Goal: Task Accomplishment & Management: Manage account settings

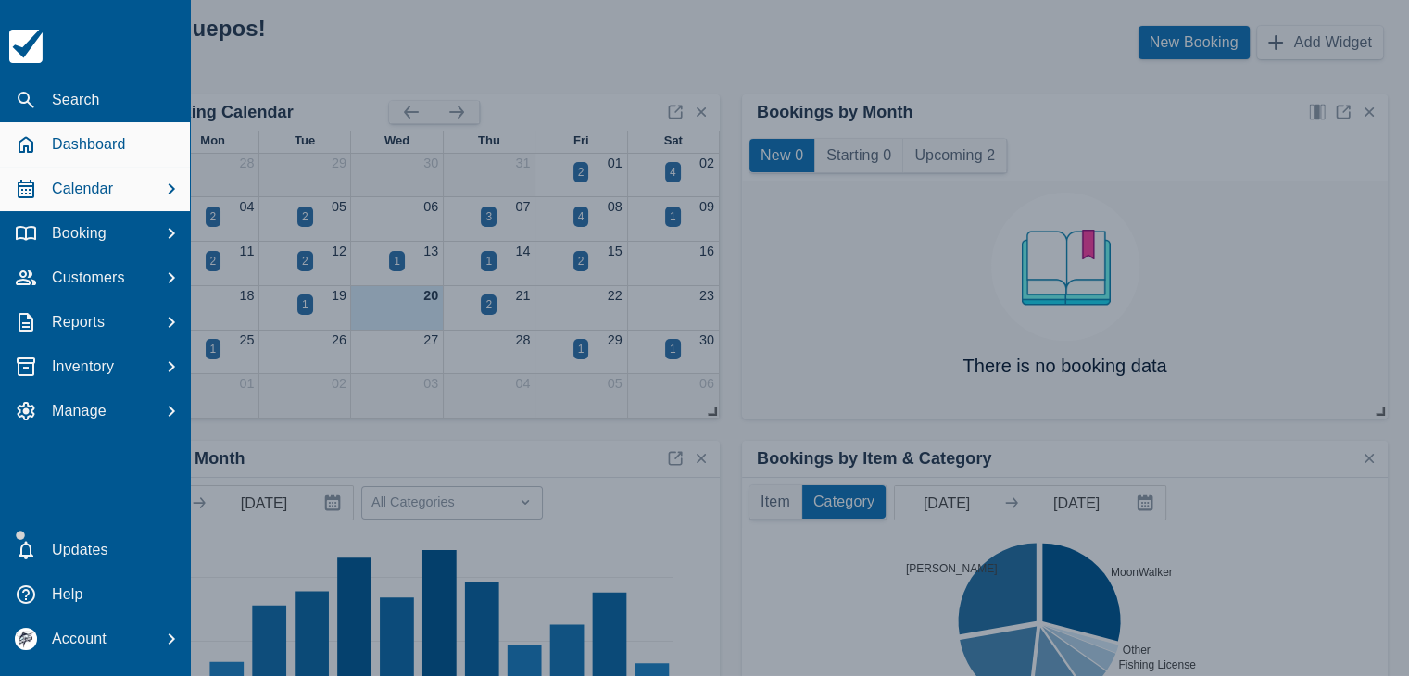
click at [85, 189] on p "Calendar" at bounding box center [82, 189] width 61 height 22
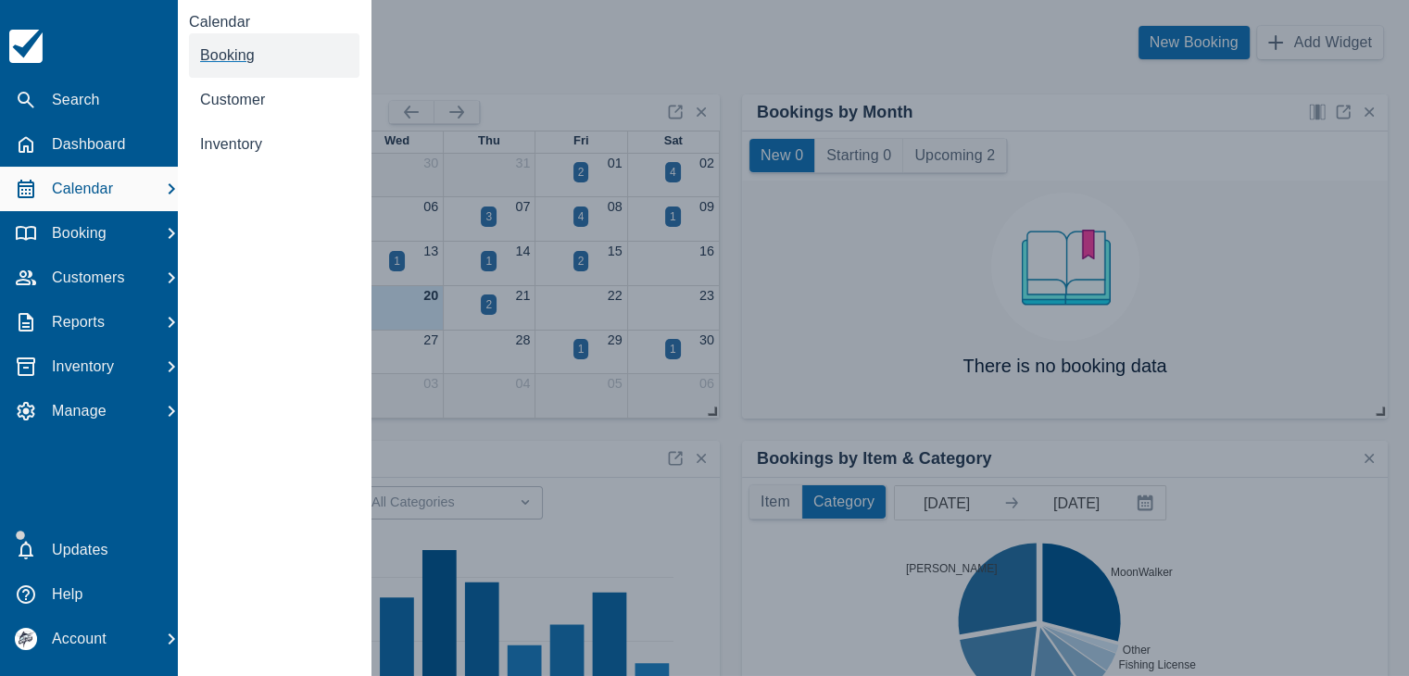
drag, startPoint x: 229, startPoint y: 57, endPoint x: 230, endPoint y: 44, distance: 13.0
click at [229, 57] on span "Booking" at bounding box center [227, 55] width 55 height 16
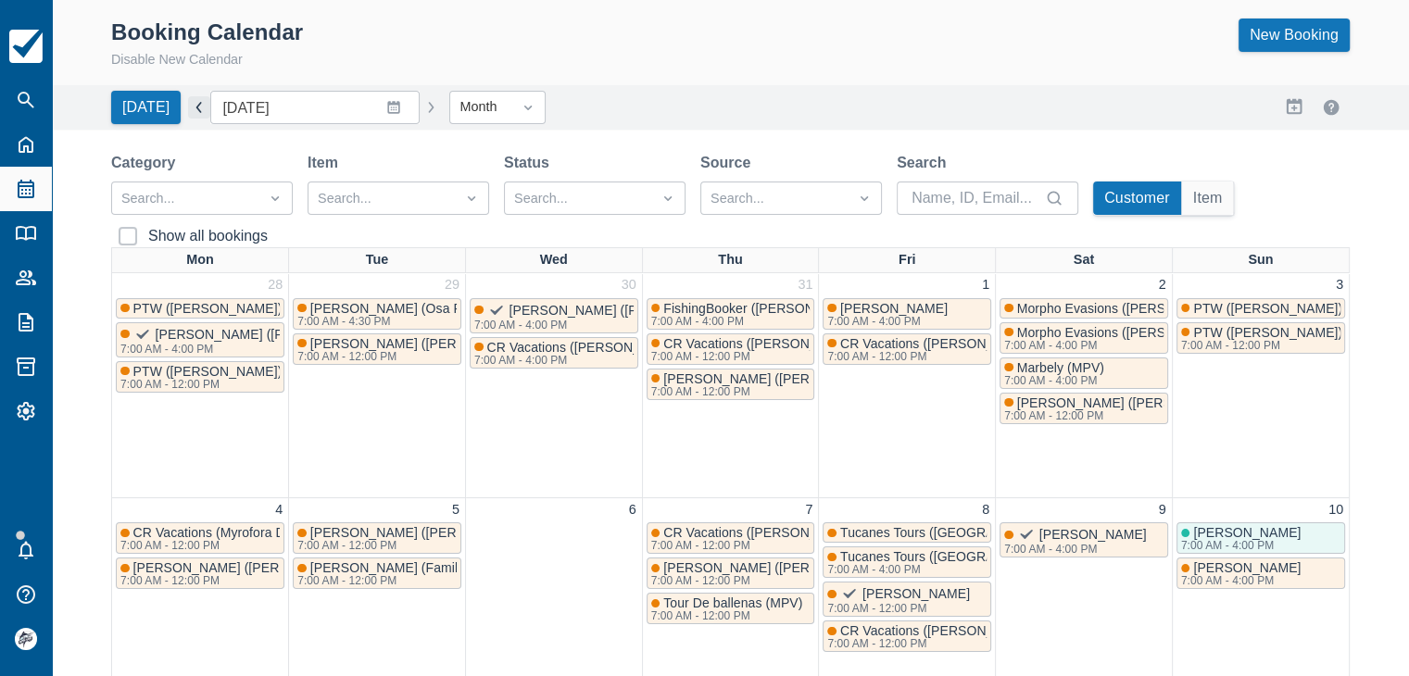
click at [193, 108] on button "button" at bounding box center [199, 107] width 22 height 22
type input "July 2025"
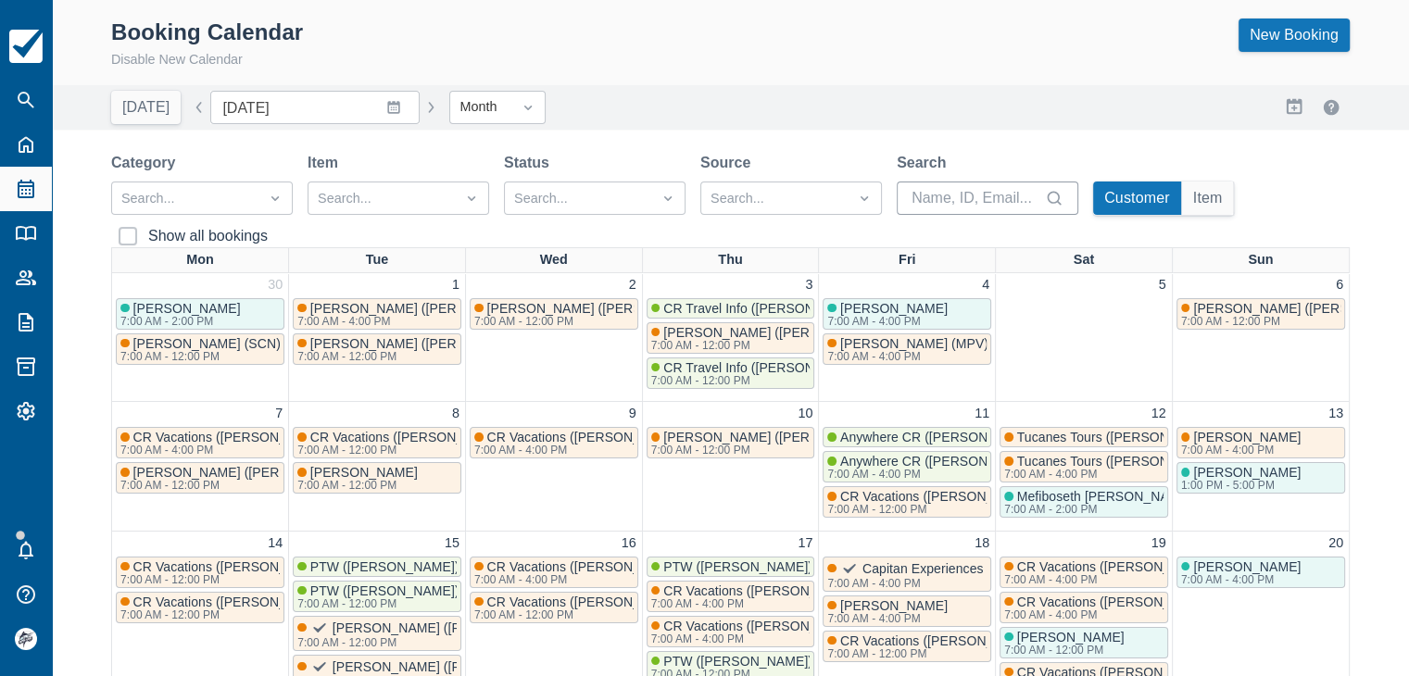
click at [942, 195] on input "Search" at bounding box center [976, 198] width 130 height 33
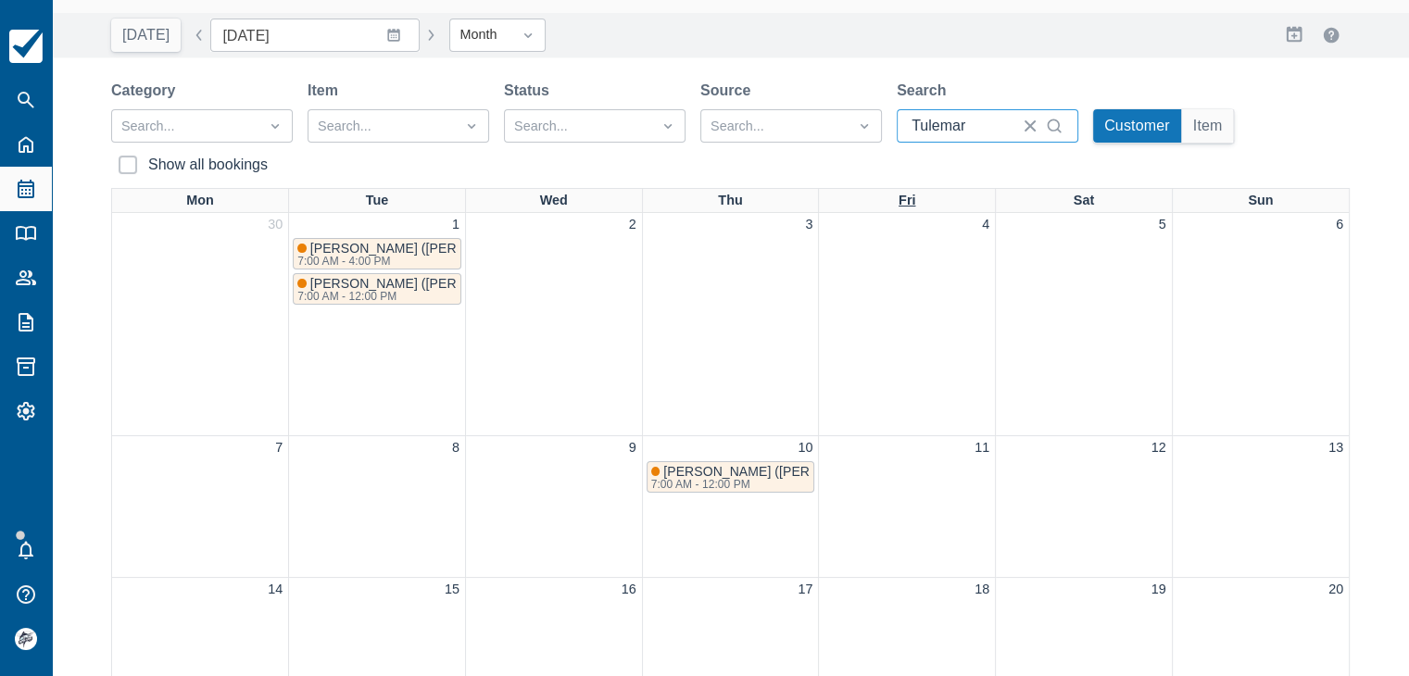
scroll to position [37, 0]
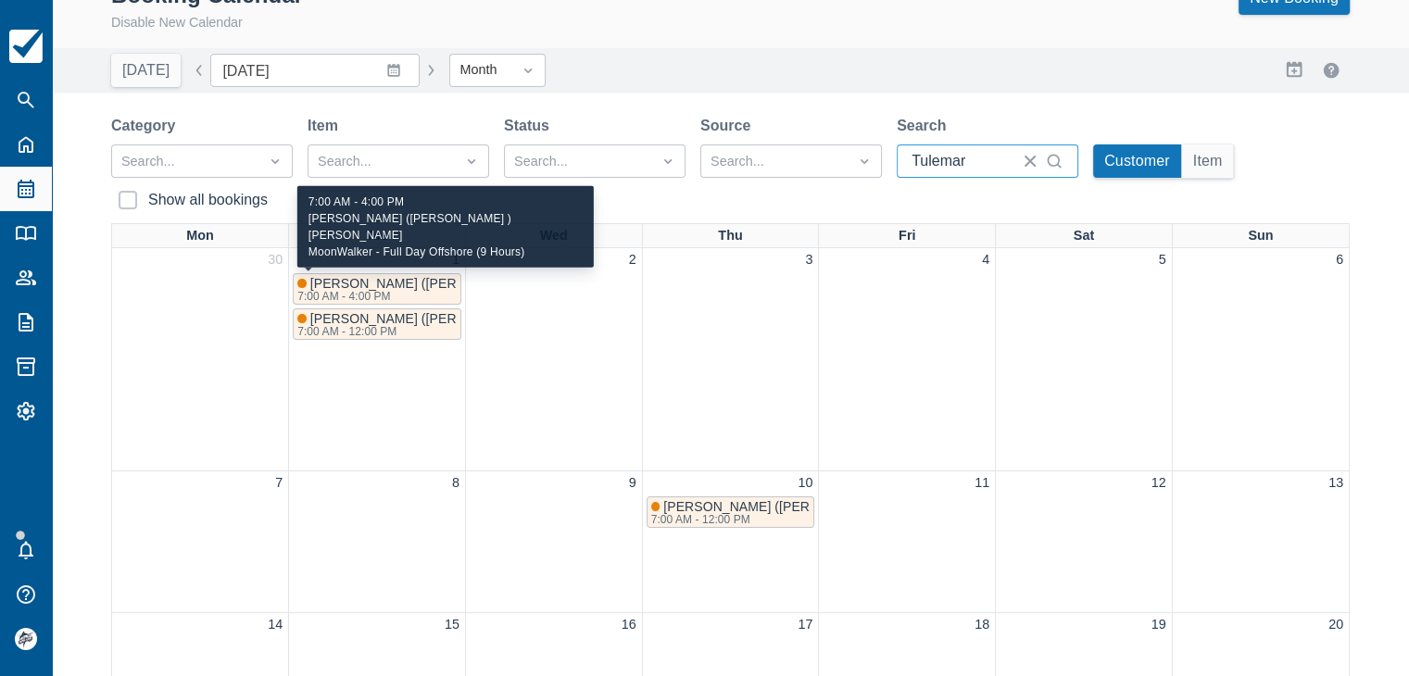
click at [400, 286] on span "Javier (Tulemar ) Sue Hennessy" at bounding box center [481, 283] width 343 height 15
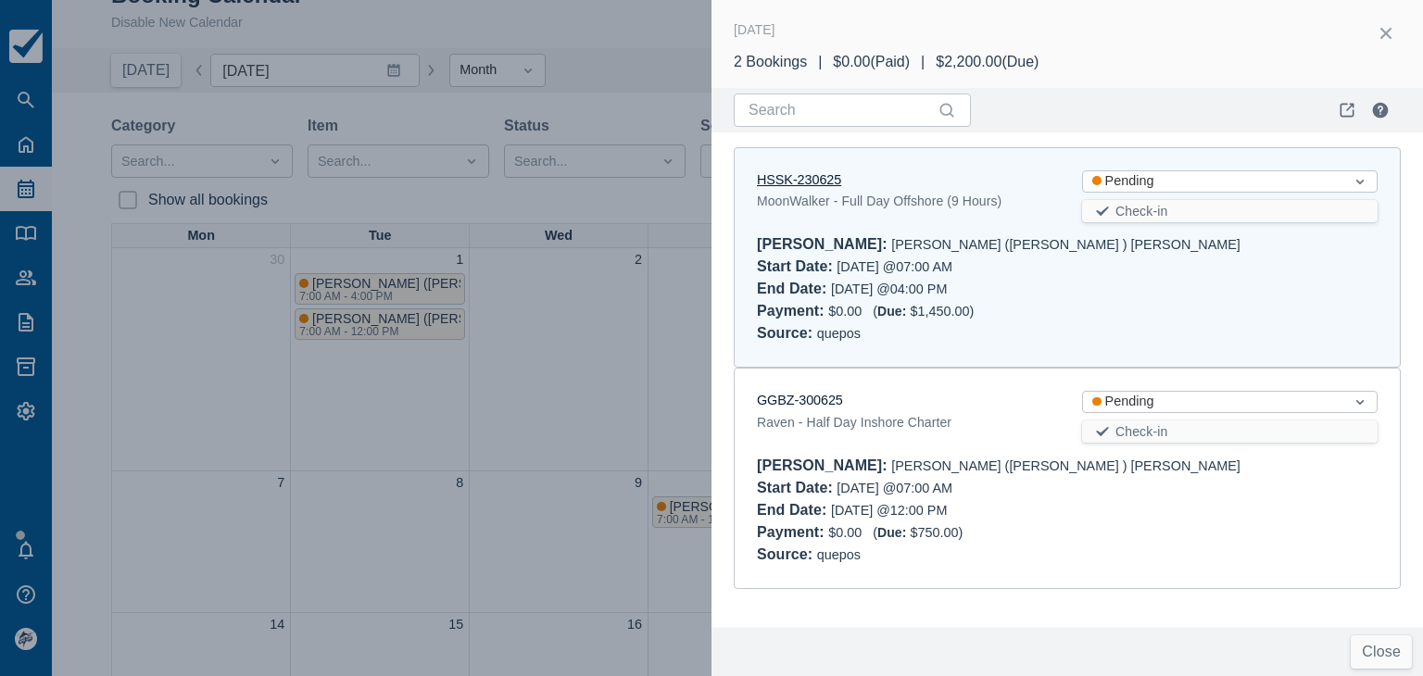
type input "Tulemar"
click at [789, 173] on link "HSSK-230625" at bounding box center [799, 179] width 84 height 15
click at [779, 401] on link "GGBZ-300625" at bounding box center [800, 400] width 86 height 15
drag, startPoint x: 1389, startPoint y: 23, endPoint x: 1367, endPoint y: 46, distance: 31.5
click at [1389, 23] on button "button" at bounding box center [1386, 34] width 30 height 30
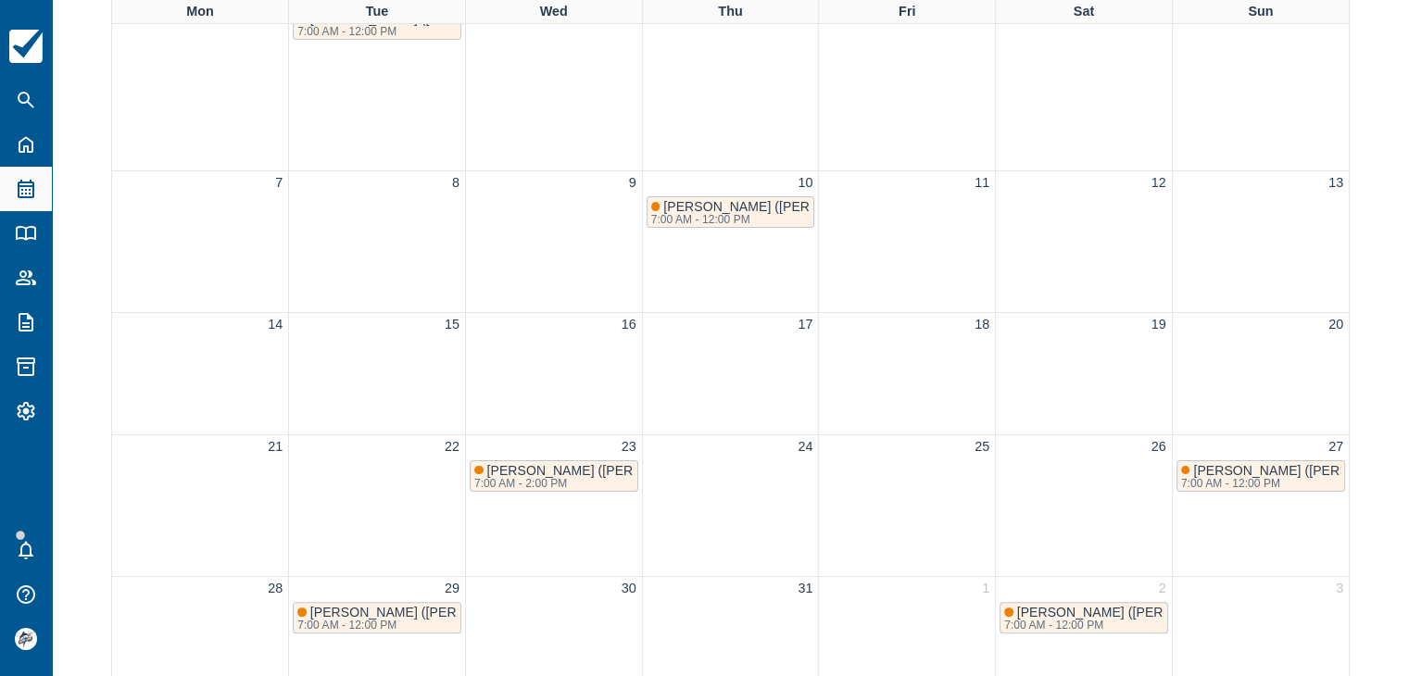
scroll to position [408, 0]
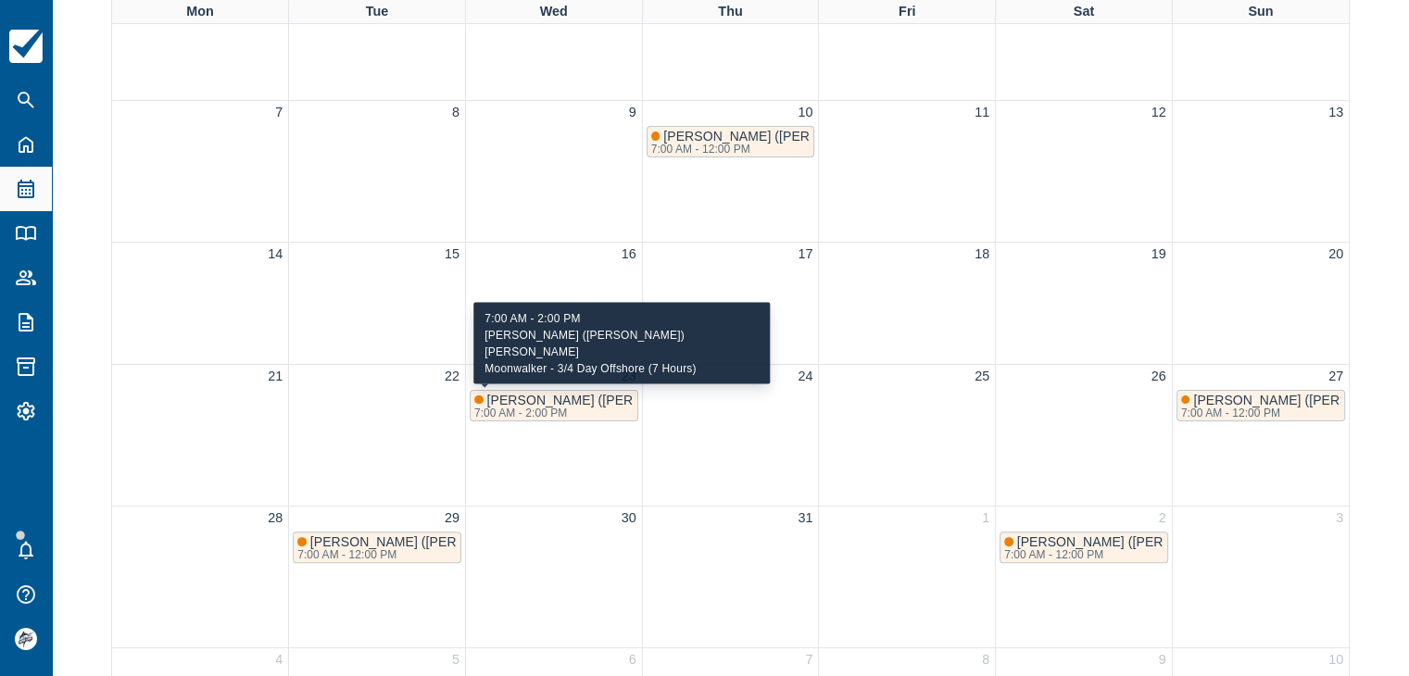
click at [595, 396] on span "Fabio (Tulemar) Richard Manias" at bounding box center [656, 400] width 339 height 15
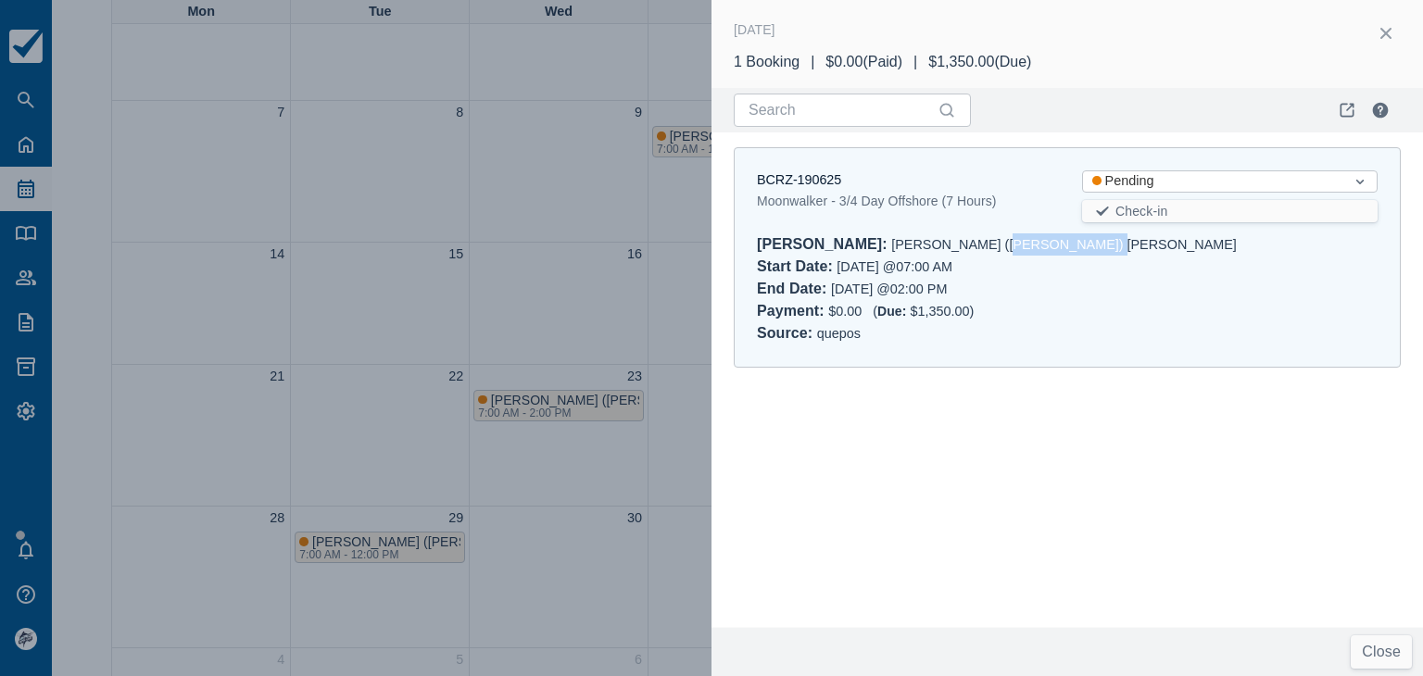
drag, startPoint x: 1015, startPoint y: 245, endPoint x: 916, endPoint y: 248, distance: 99.2
click at [916, 248] on div "Booker : Fabio (Tulemar) Richard Manias" at bounding box center [1067, 244] width 621 height 22
copy div "Richard Manias"
click at [1388, 36] on button "button" at bounding box center [1386, 34] width 30 height 30
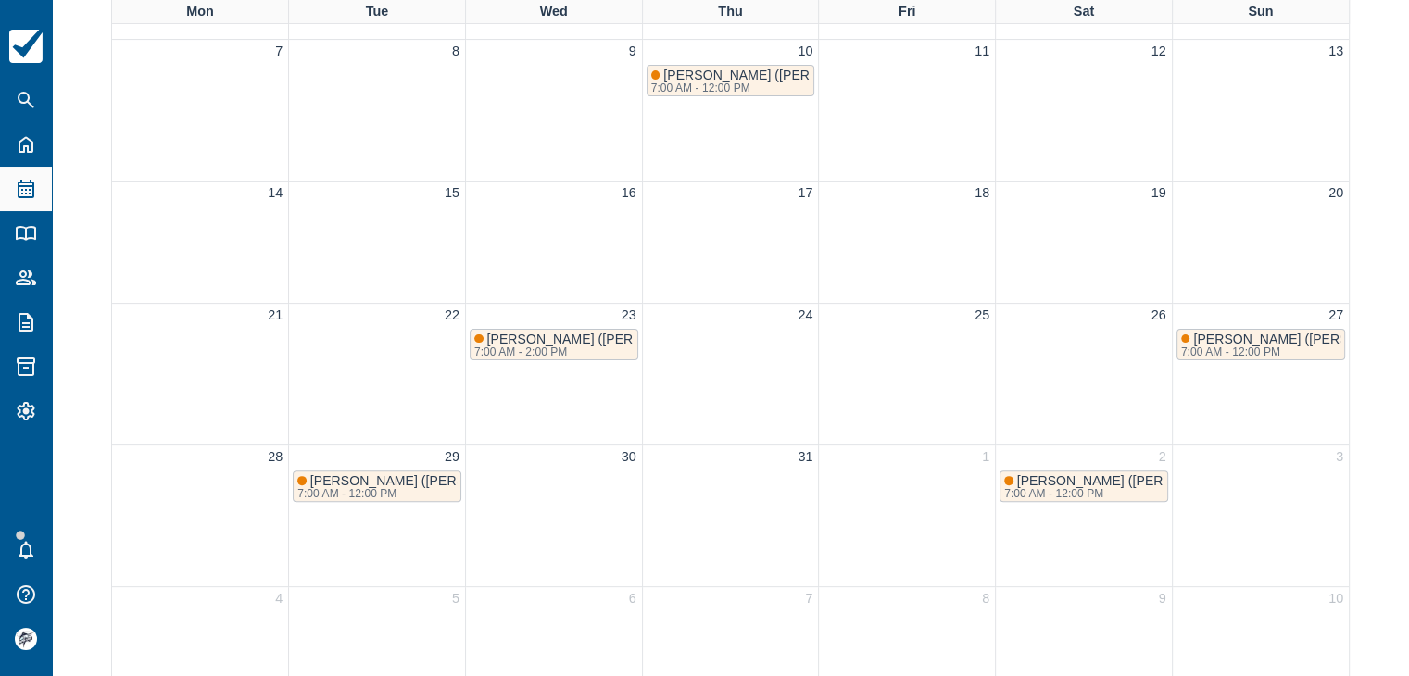
scroll to position [500, 0]
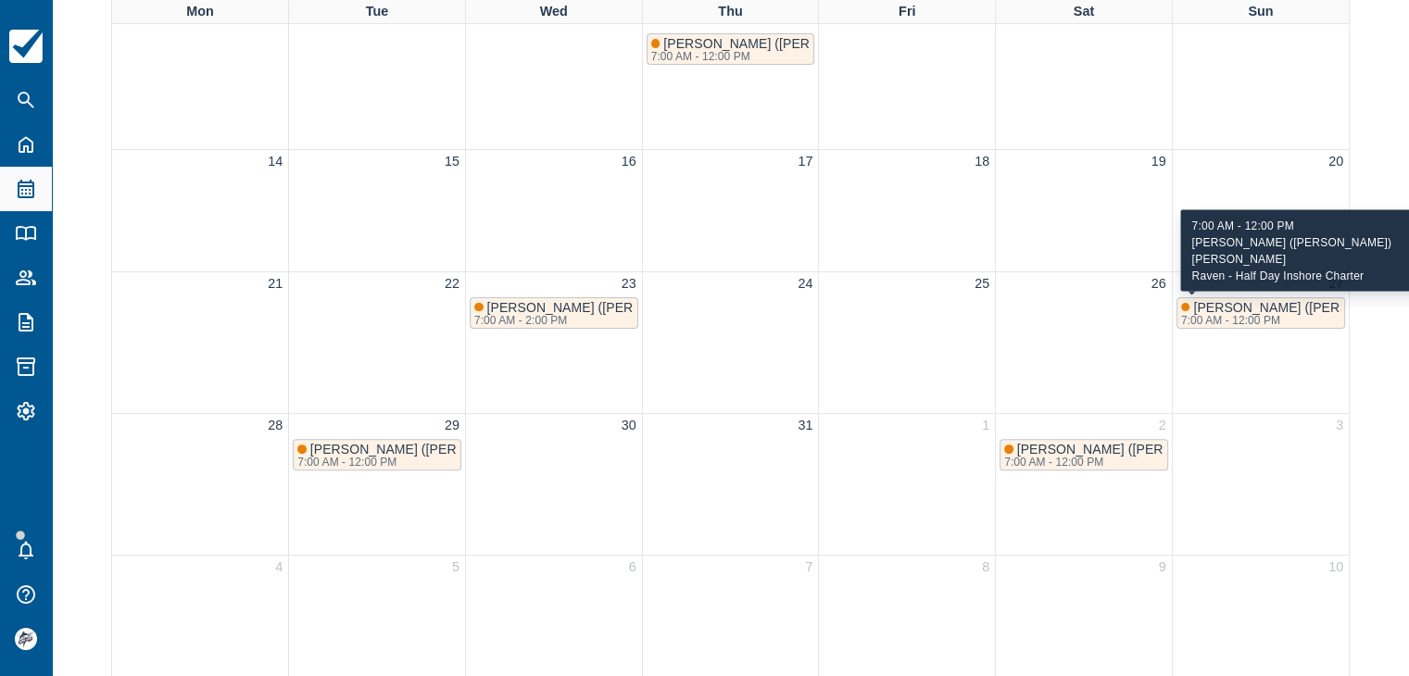
click at [1288, 315] on div "7:00 AM - 12:00 PM" at bounding box center [1354, 320] width 347 height 11
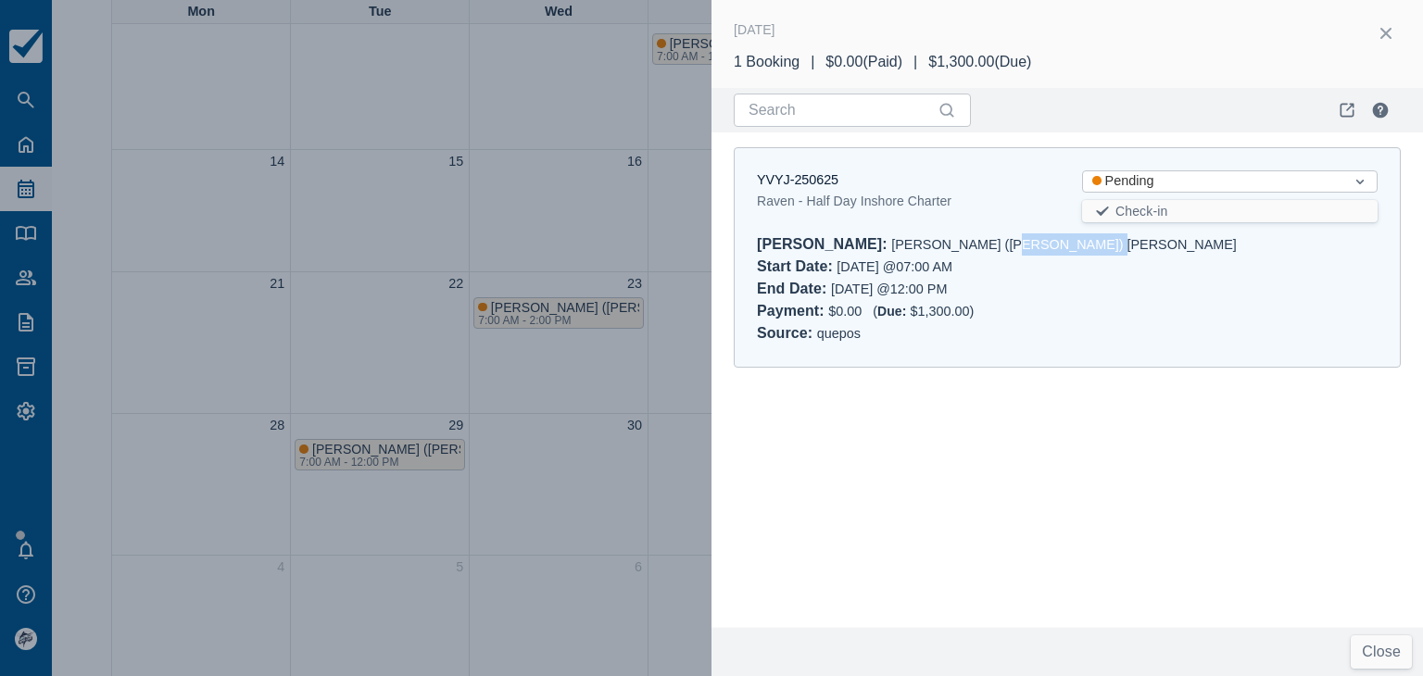
drag, startPoint x: 966, startPoint y: 245, endPoint x: 924, endPoint y: 248, distance: 41.8
click at [924, 248] on div "Booker : Freddy (Tulemar) Jennifer Jakl" at bounding box center [1067, 244] width 621 height 22
copy div "Jennifer Jakl"
drag, startPoint x: 1392, startPoint y: 32, endPoint x: 1352, endPoint y: 57, distance: 46.5
click at [1391, 32] on button "button" at bounding box center [1386, 34] width 30 height 30
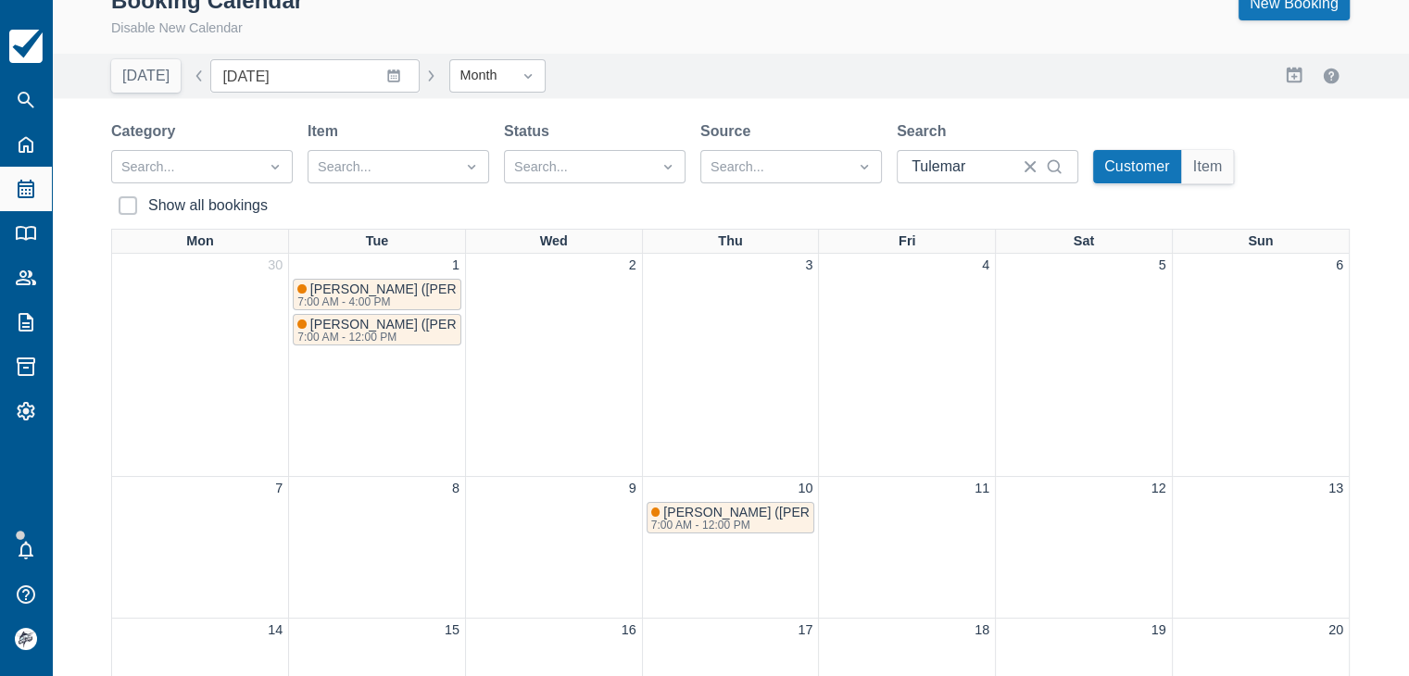
scroll to position [0, 0]
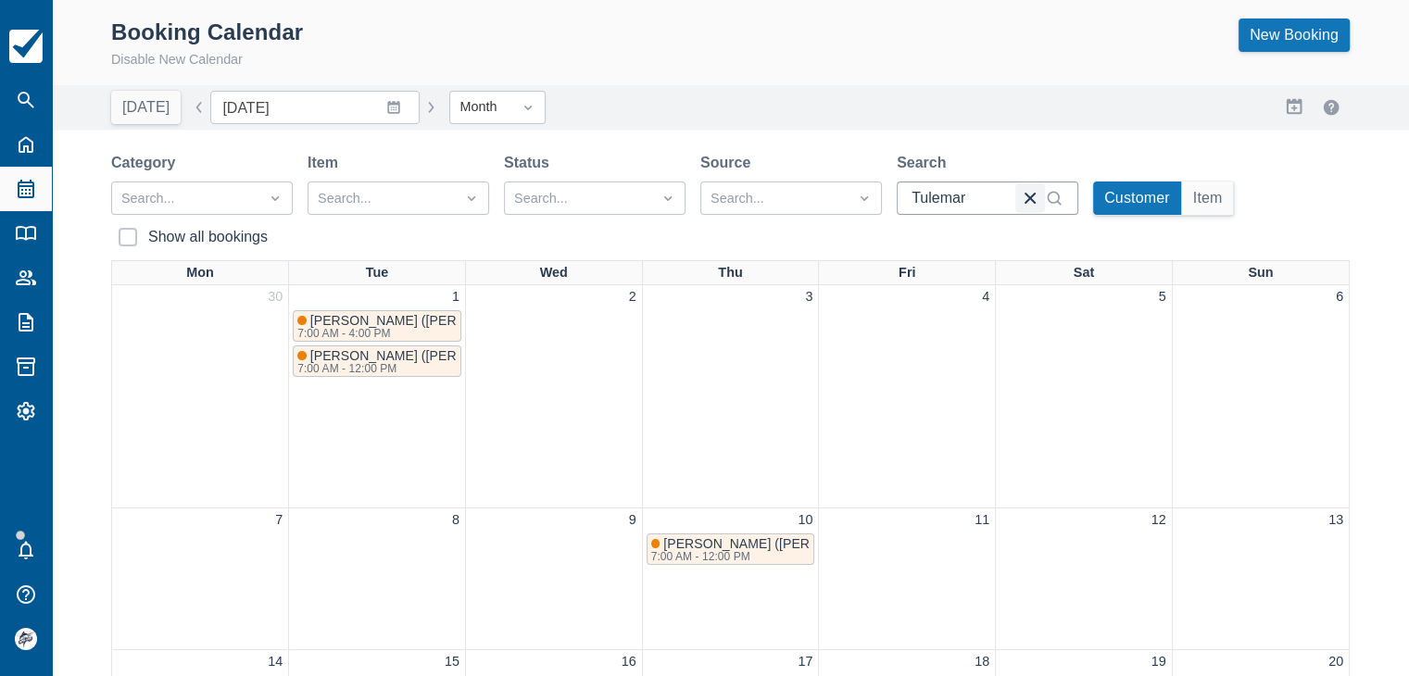
click at [1026, 203] on button "button" at bounding box center [1030, 198] width 30 height 30
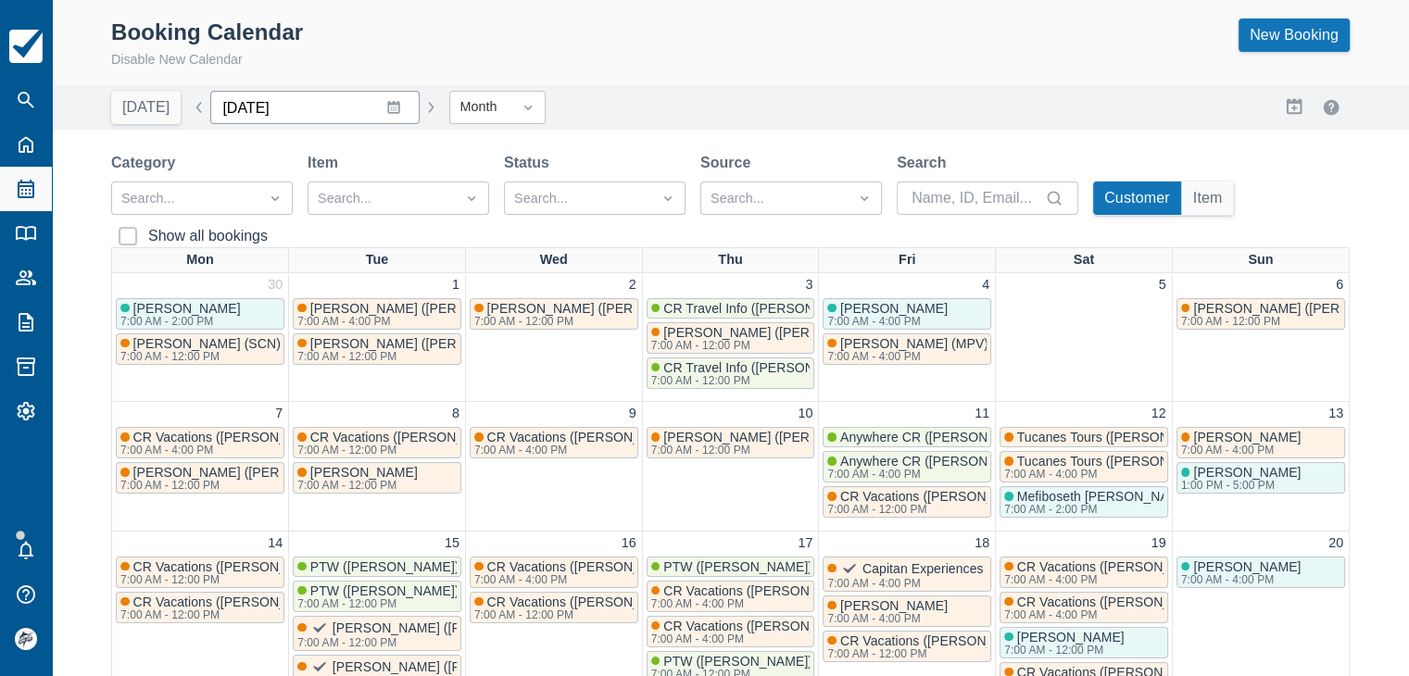
click at [263, 109] on input "July 2025" at bounding box center [314, 107] width 209 height 33
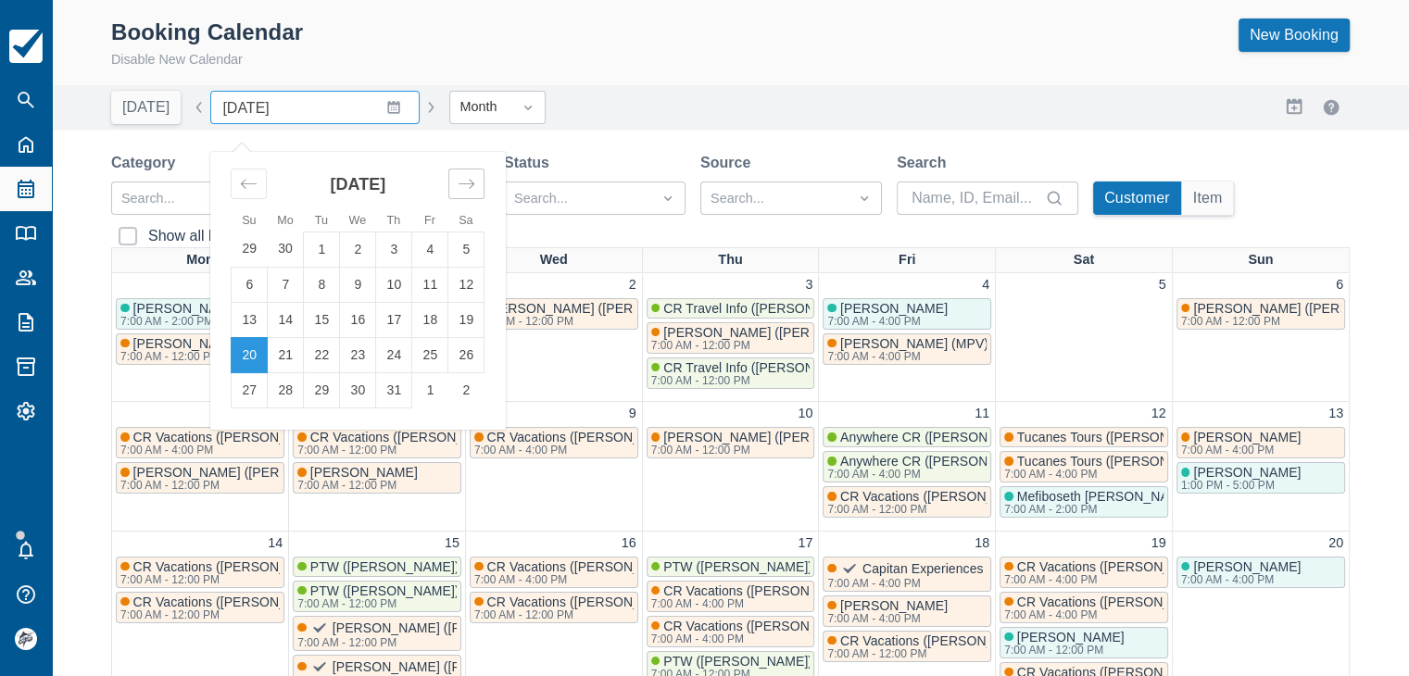
click at [459, 182] on icon "Move forward to switch to the next month." at bounding box center [467, 183] width 16 height 9
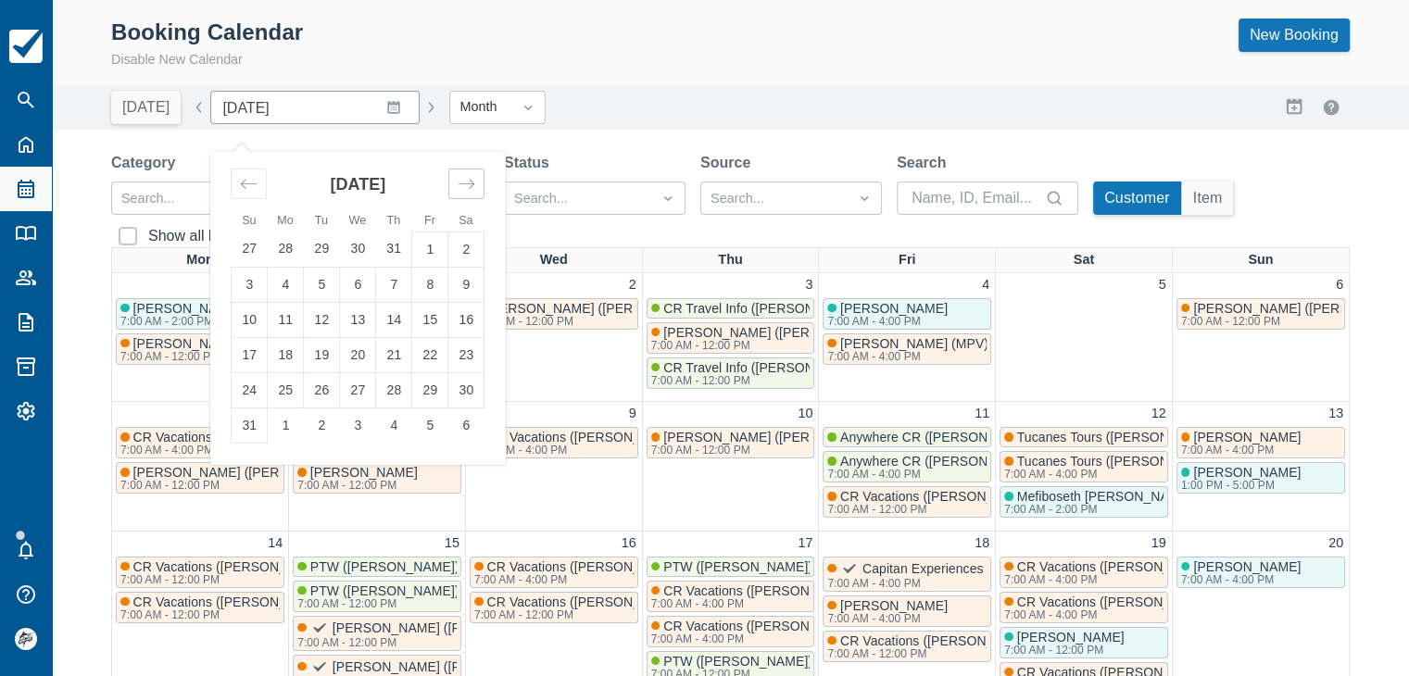
click at [459, 182] on icon "Move forward to switch to the next month." at bounding box center [467, 183] width 16 height 9
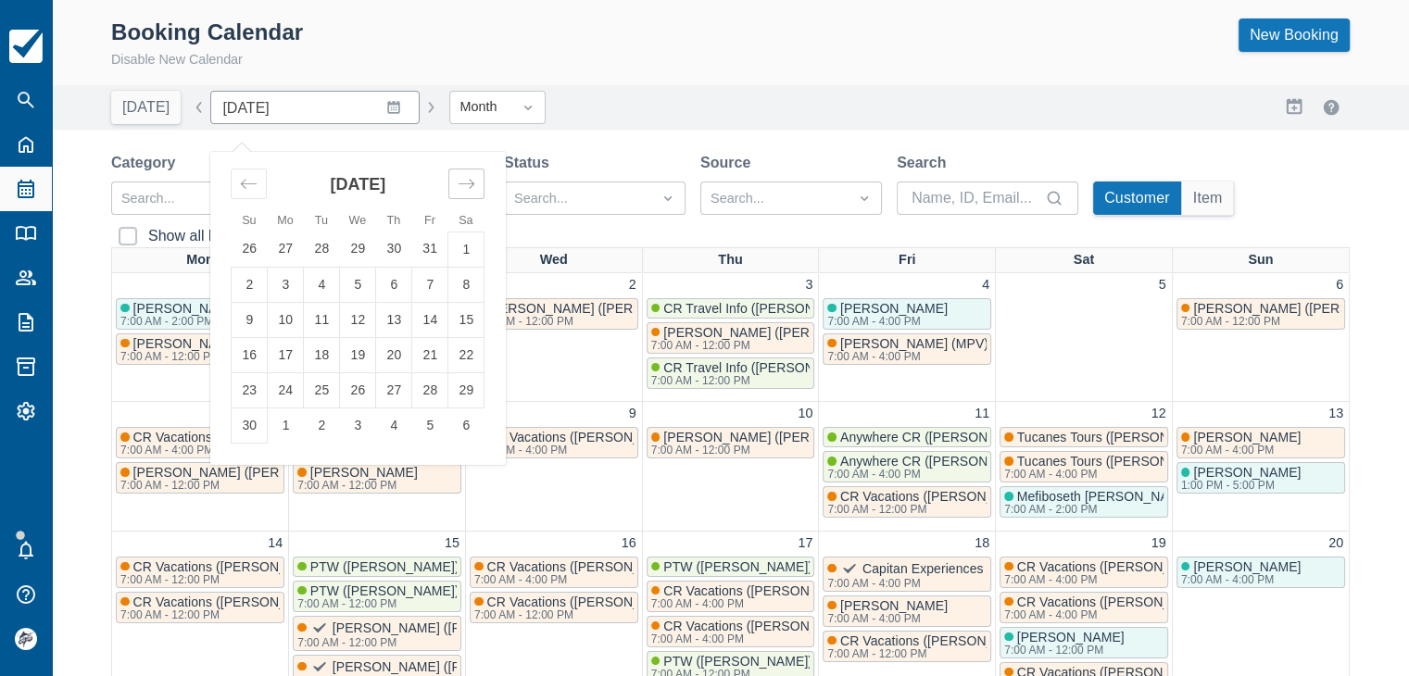
click at [458, 182] on icon "Move forward to switch to the next month." at bounding box center [467, 184] width 18 height 18
click at [458, 183] on icon "Move forward to switch to the next month." at bounding box center [467, 184] width 18 height 18
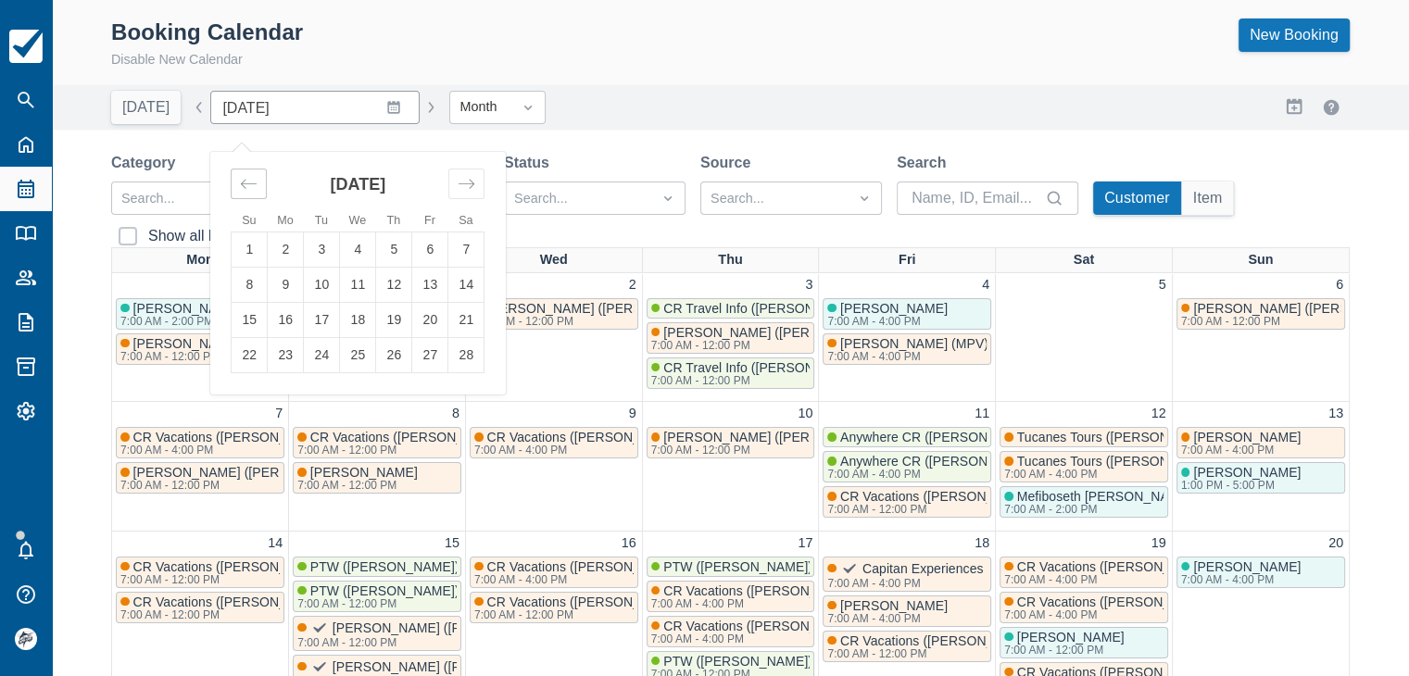
click at [245, 175] on icon "Move backward to switch to the previous month." at bounding box center [249, 184] width 18 height 18
click at [380, 250] on td "1" at bounding box center [394, 249] width 36 height 35
type input "[DATE]"
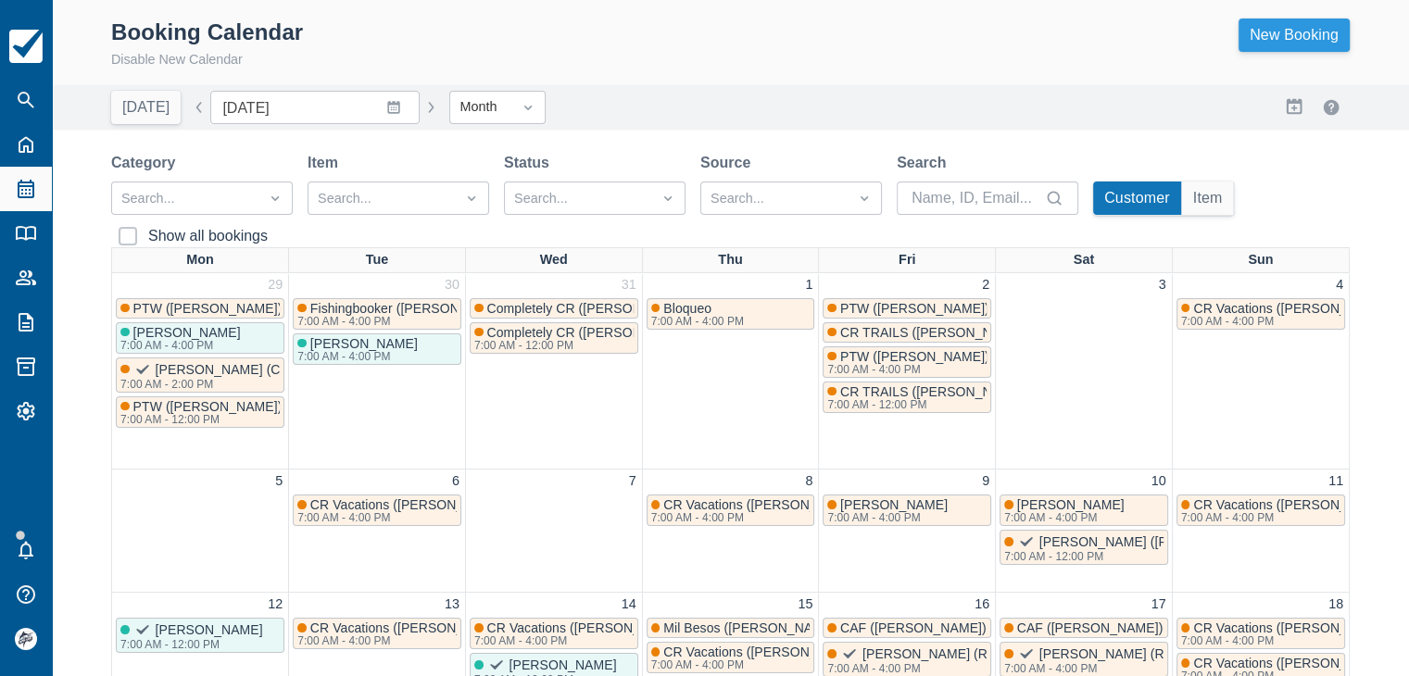
click at [1273, 48] on link "New Booking" at bounding box center [1293, 35] width 111 height 33
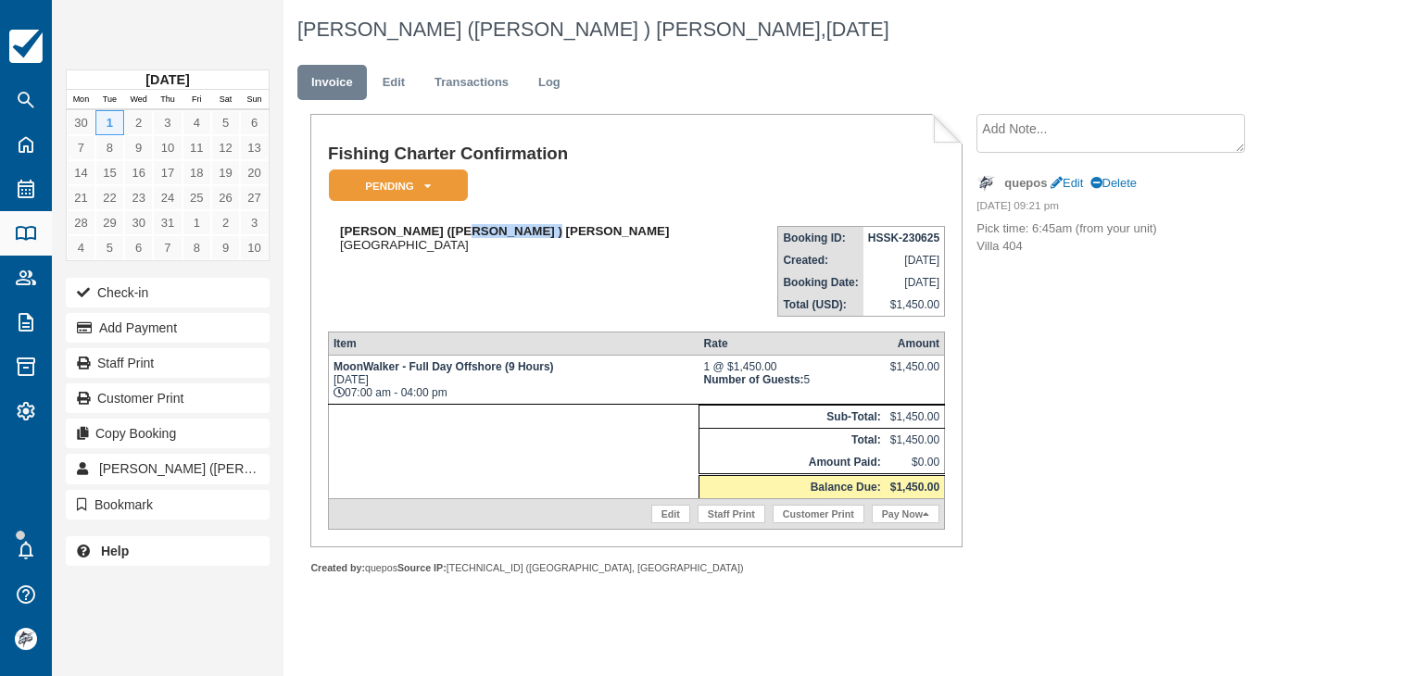
drag, startPoint x: 533, startPoint y: 227, endPoint x: 442, endPoint y: 232, distance: 90.9
click at [442, 232] on div "Javier (Tulemar ) Sue Hennessy Costa Rica" at bounding box center [535, 238] width 414 height 28
copy strong "Sue Hennessy"
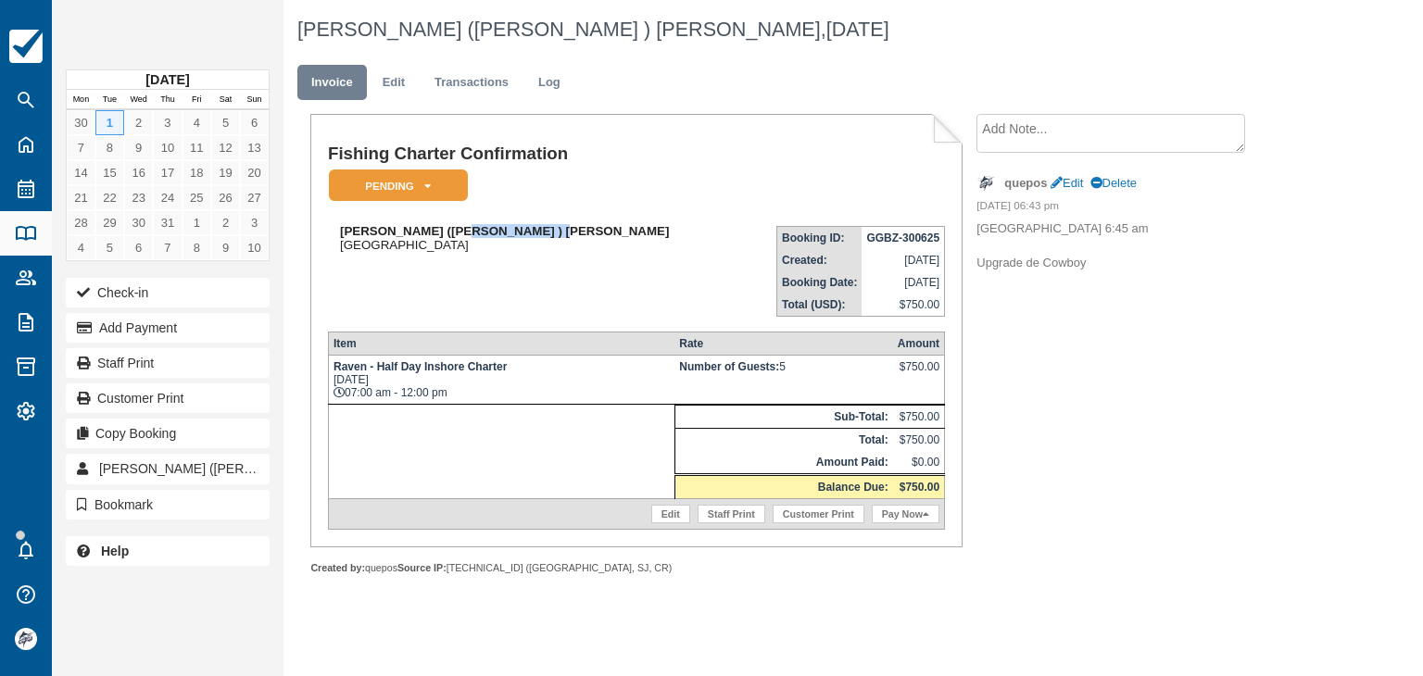
drag, startPoint x: 541, startPoint y: 229, endPoint x: 442, endPoint y: 229, distance: 99.1
click at [442, 229] on div "Javier (Tulemar ) Kevin anderson Costa Rica" at bounding box center [534, 238] width 413 height 28
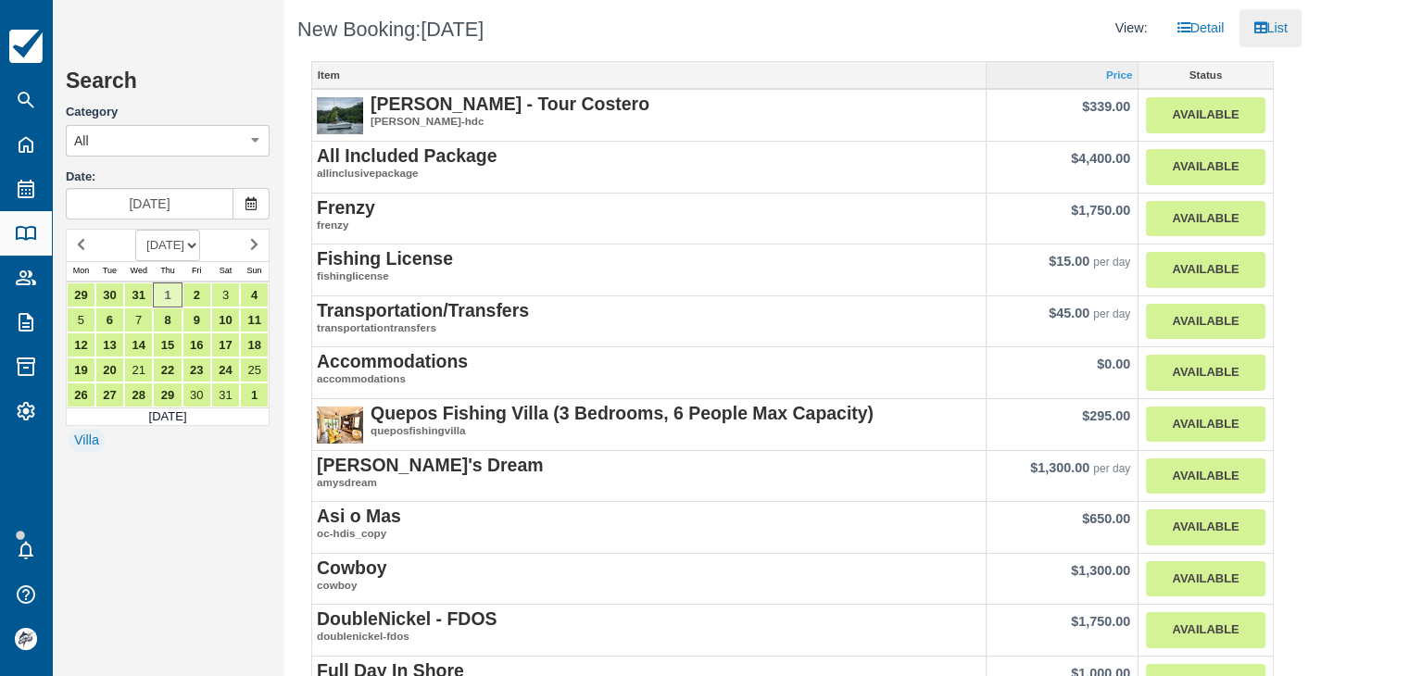
drag, startPoint x: 1056, startPoint y: 27, endPoint x: 1008, endPoint y: 68, distance: 63.1
click at [1056, 27] on div "View: Detail List" at bounding box center [1046, 28] width 509 height 38
click at [85, 340] on link "12" at bounding box center [81, 345] width 29 height 25
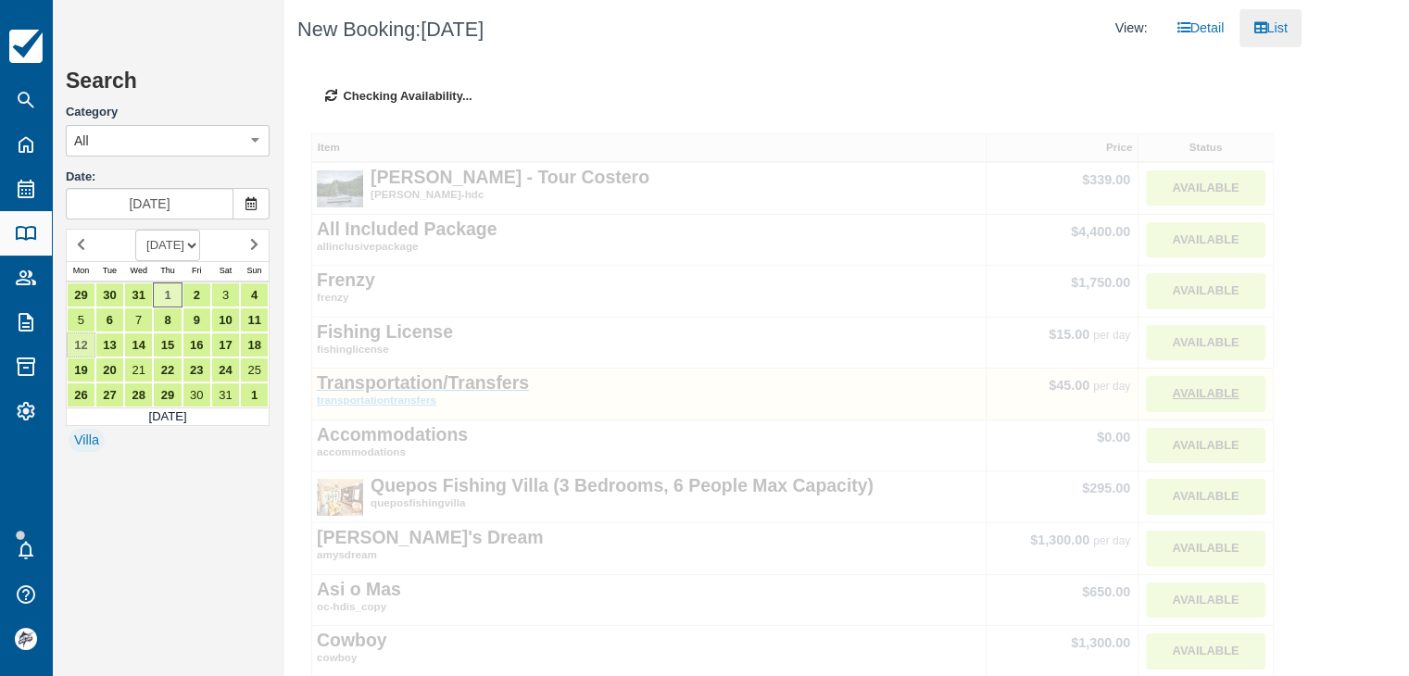
type input "Jan 12 2026"
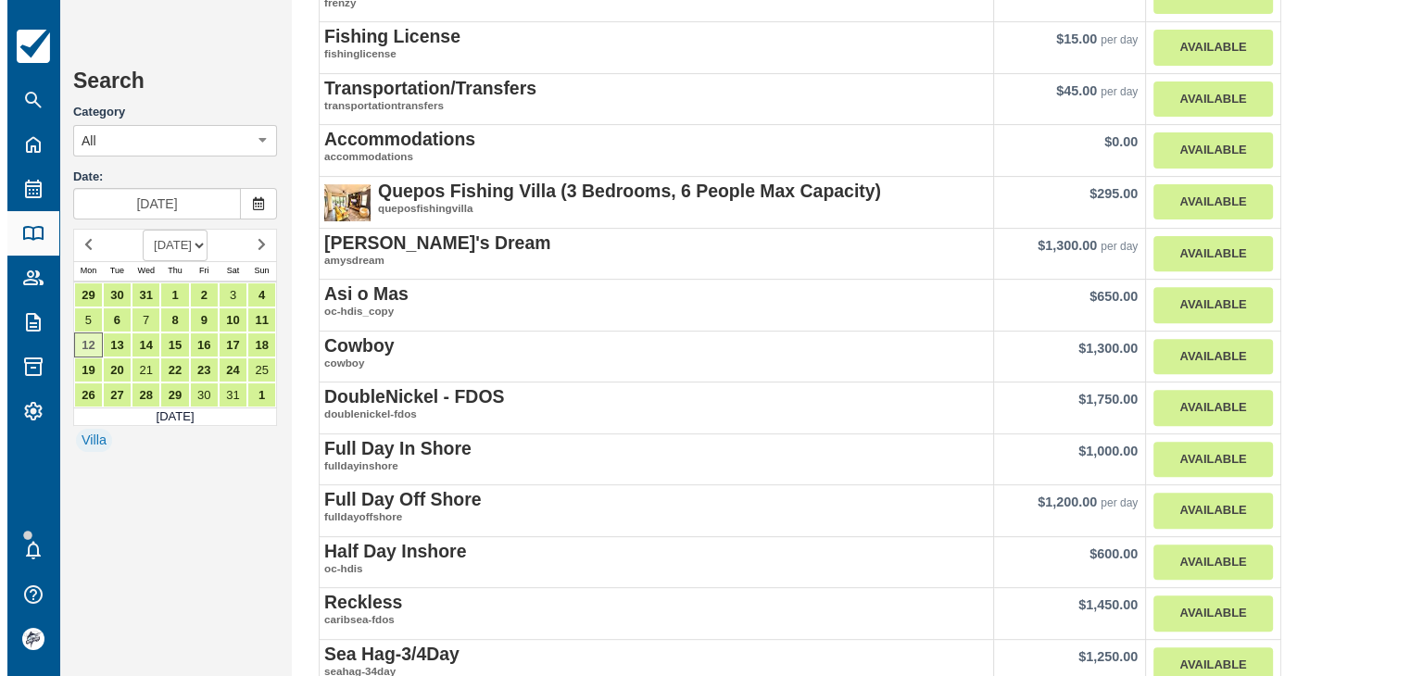
scroll to position [648, 0]
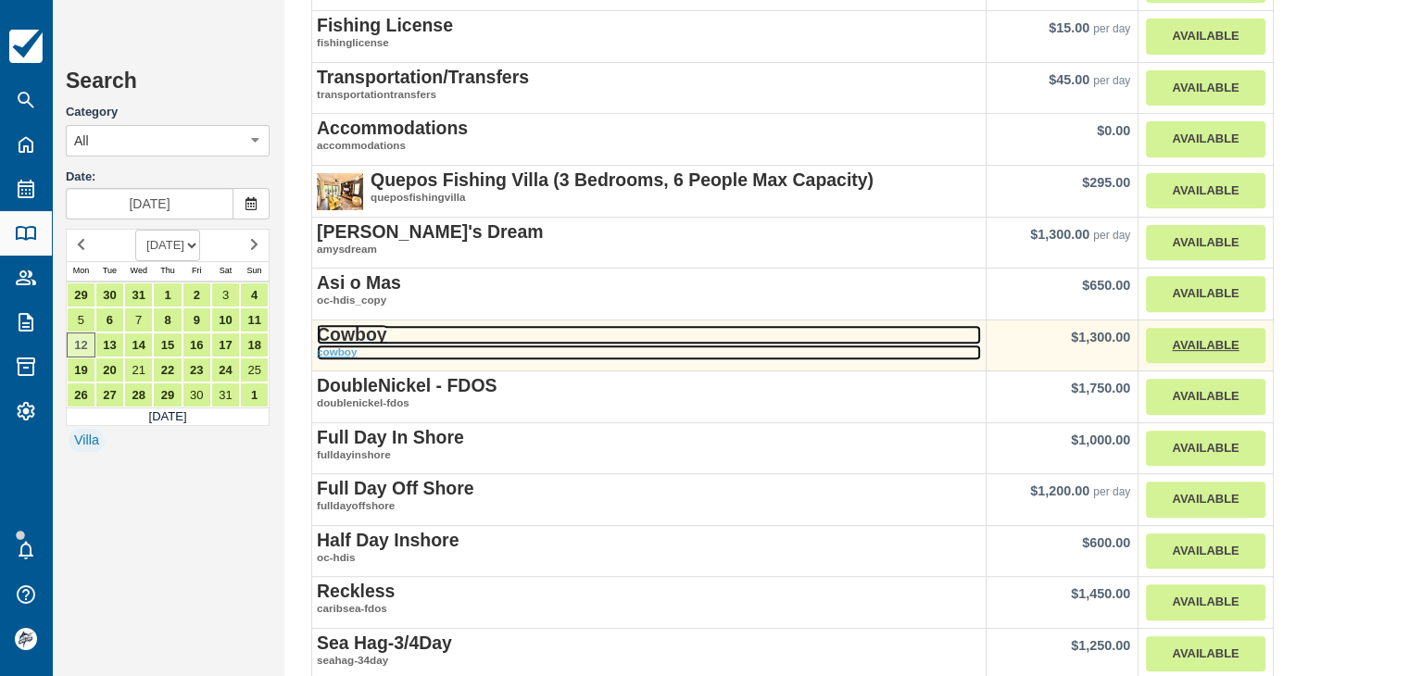
click at [358, 329] on strong "Cowboy" at bounding box center [352, 334] width 70 height 20
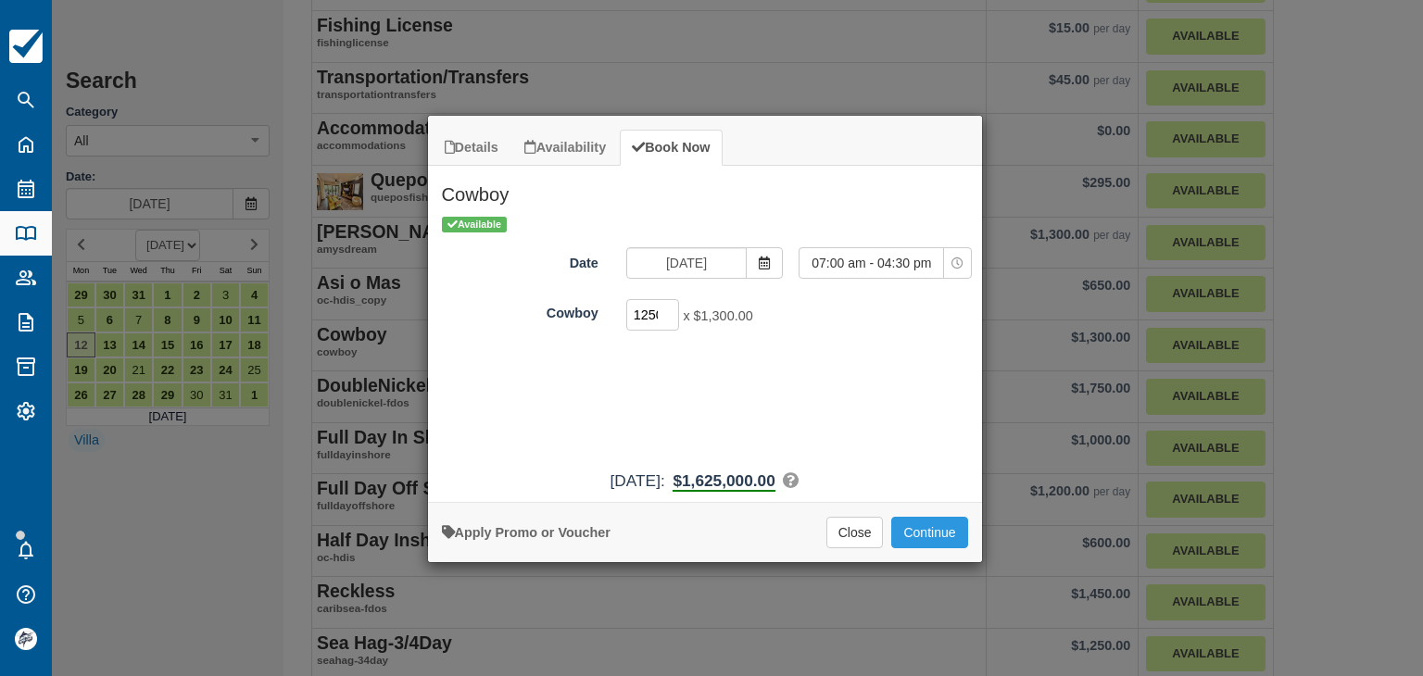
click at [641, 311] on input "1250" at bounding box center [653, 314] width 54 height 31
type input "1"
click at [918, 537] on button "Continue" at bounding box center [929, 532] width 76 height 31
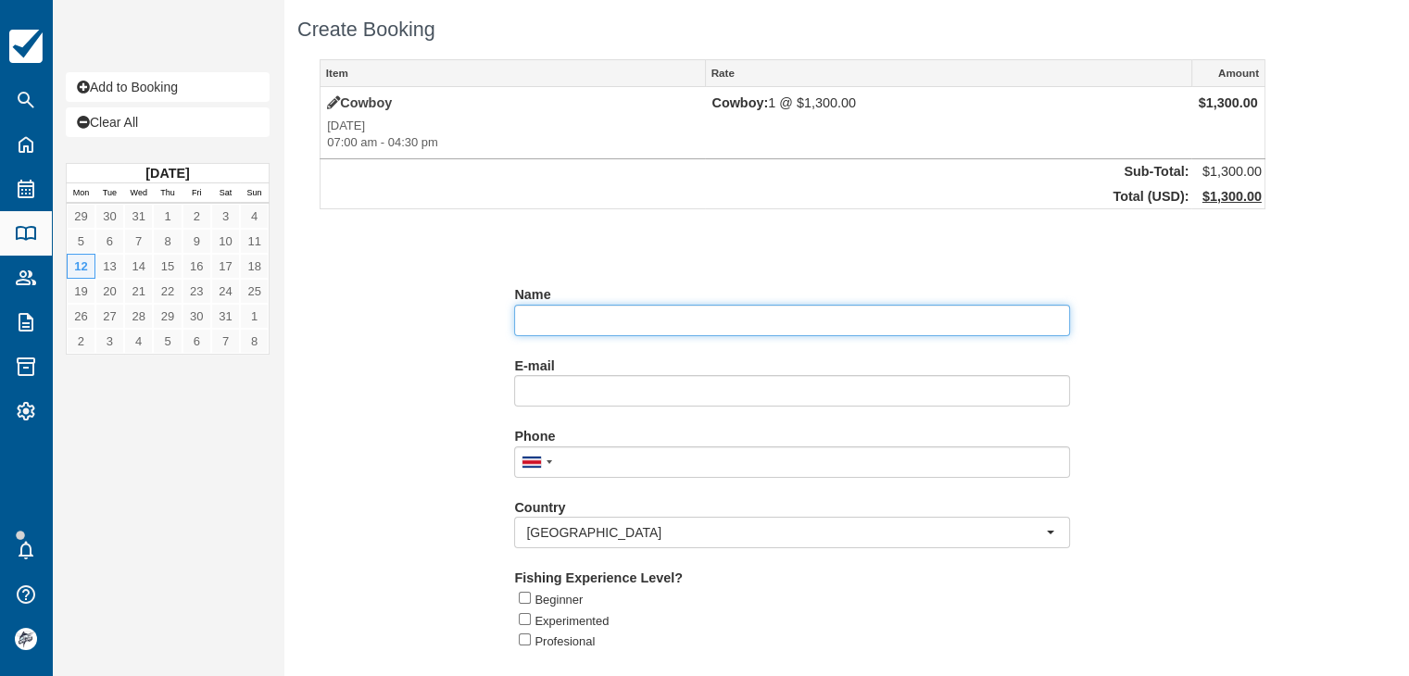
click at [585, 326] on input "Name" at bounding box center [792, 320] width 556 height 31
paste input "[PERSON_NAME] and [PERSON_NAME]"
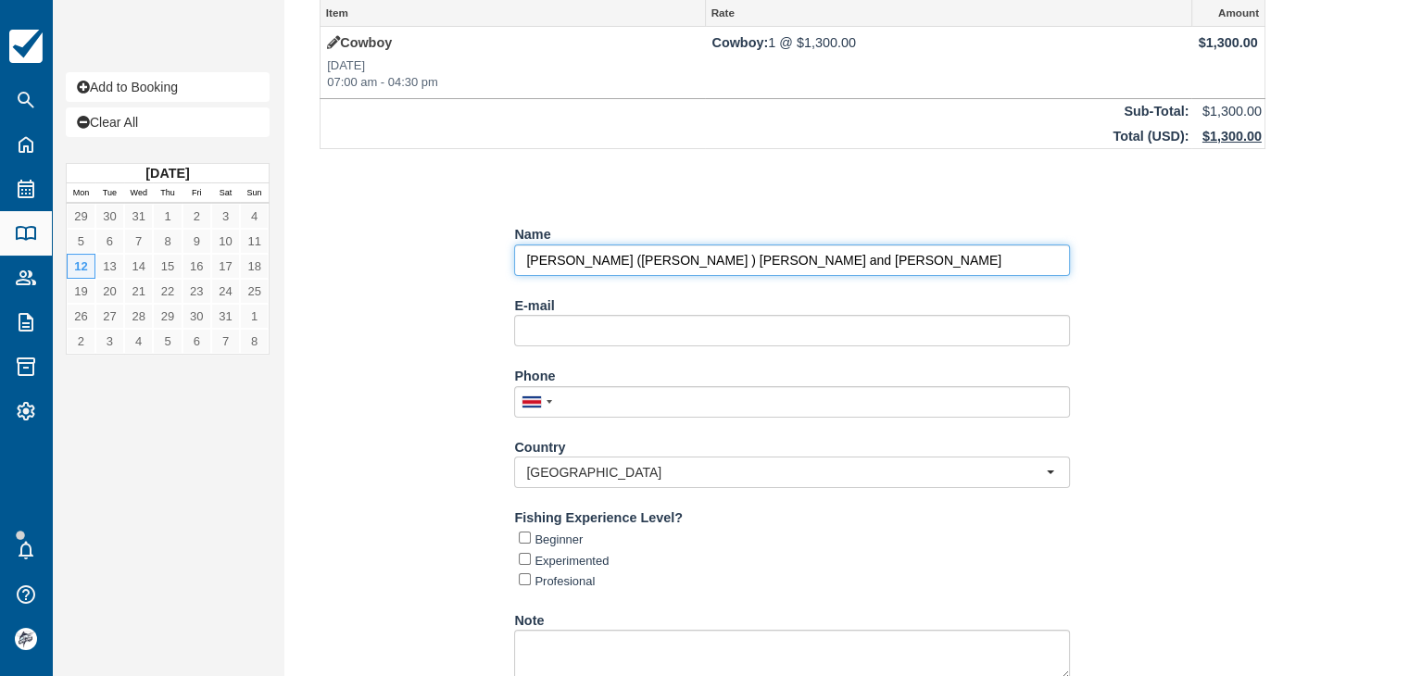
scroll to position [195, 0]
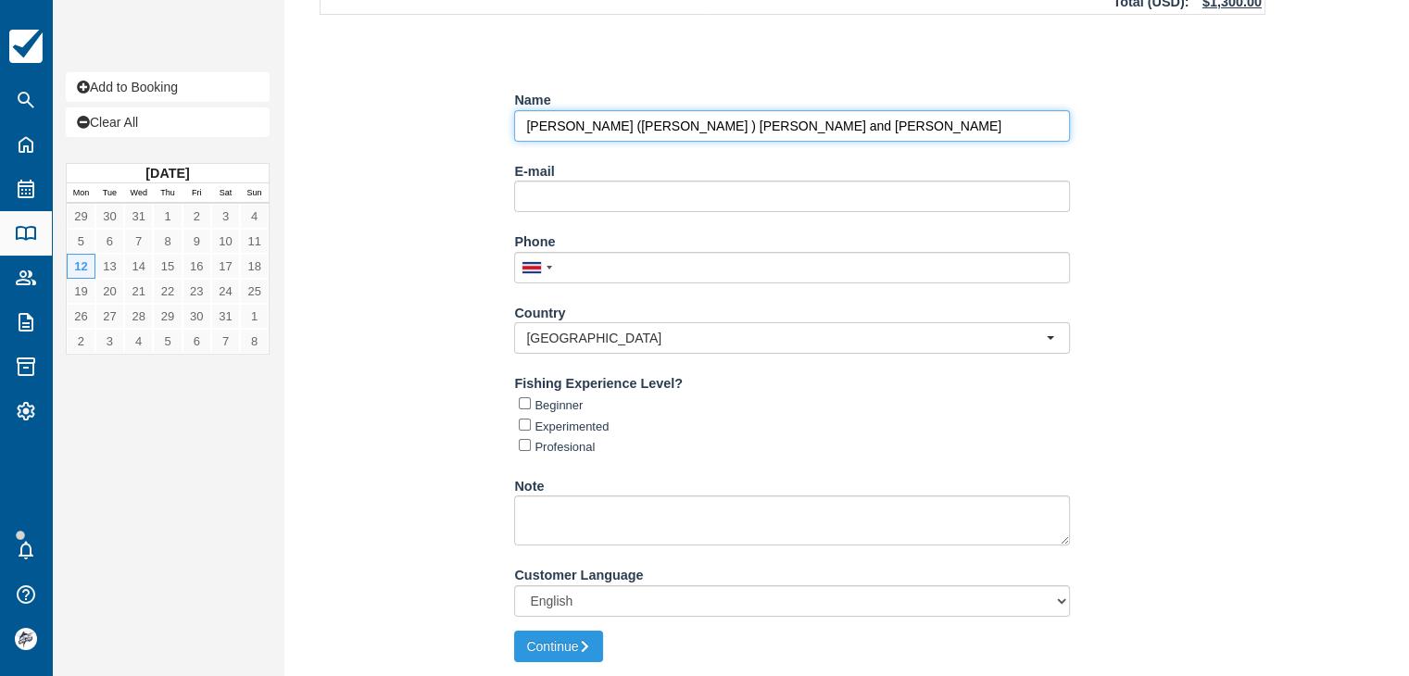
type input "[PERSON_NAME] ([PERSON_NAME] ) [PERSON_NAME] and [PERSON_NAME]"
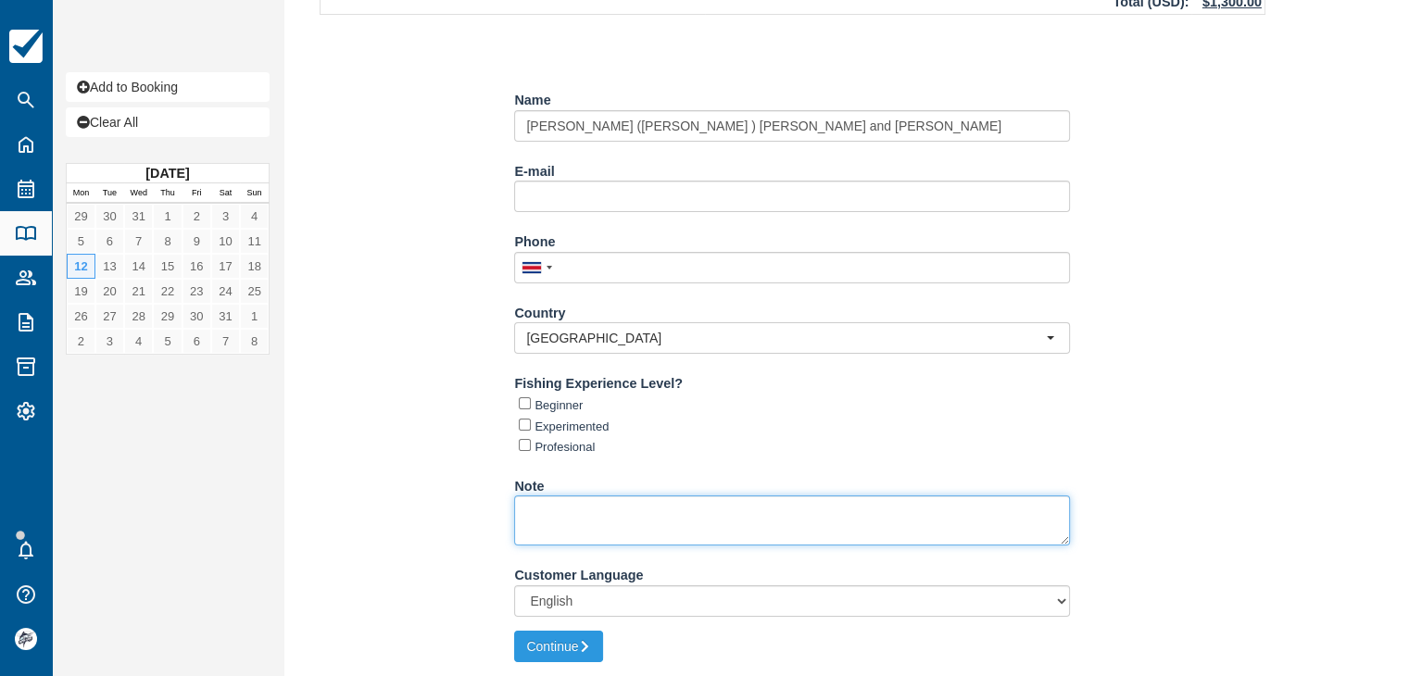
click at [682, 534] on textarea "Note" at bounding box center [792, 521] width 556 height 50
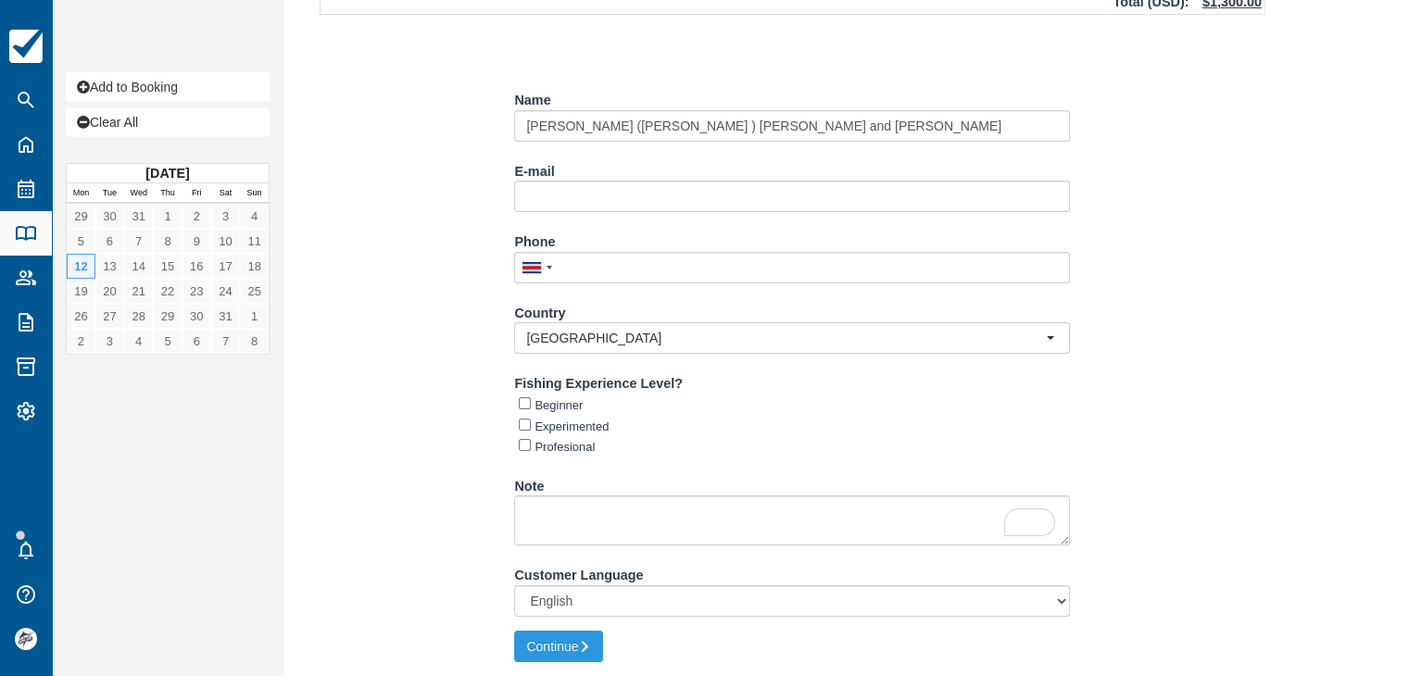
click at [1009, 418] on div "Experimented" at bounding box center [794, 425] width 551 height 21
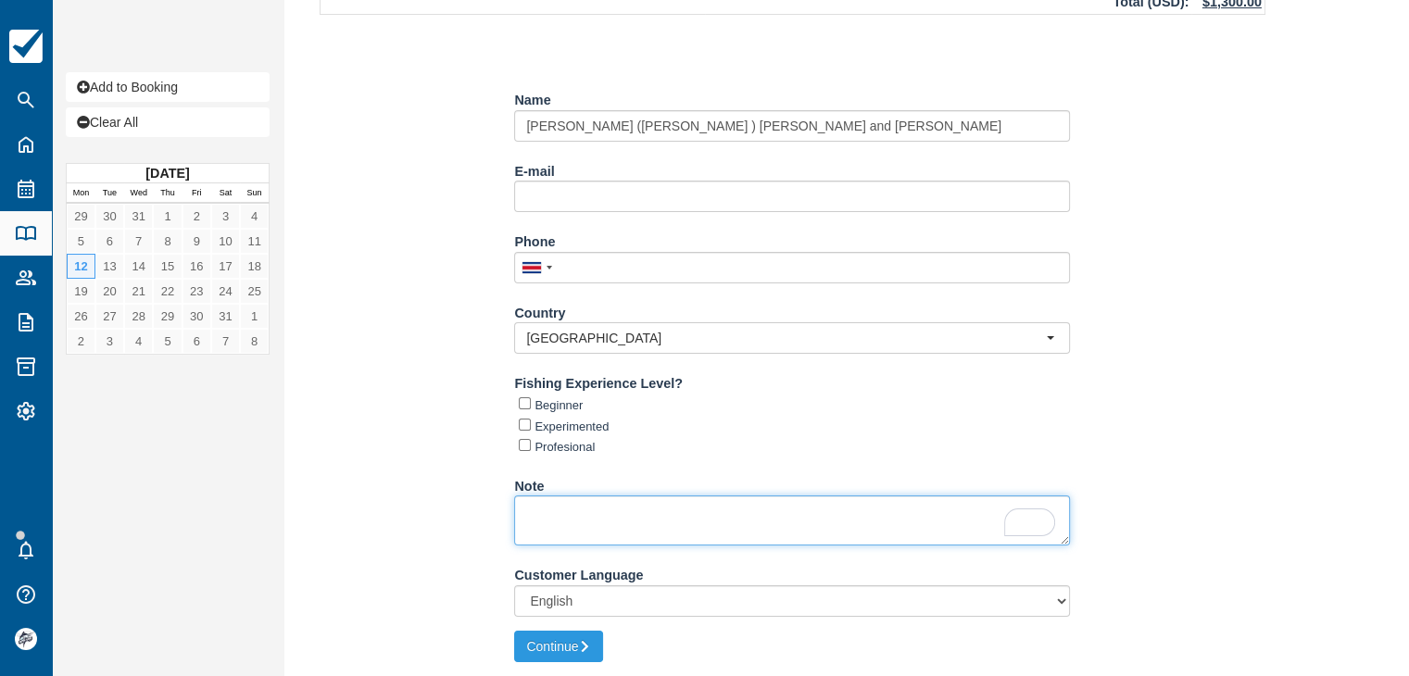
click at [627, 527] on textarea "Note" at bounding box center [792, 521] width 556 height 50
paste textarea "Bamboo Villa 2 # people: 2"
click at [646, 514] on textarea "Bamboo Villa 2 # people: 2" at bounding box center [792, 521] width 556 height 50
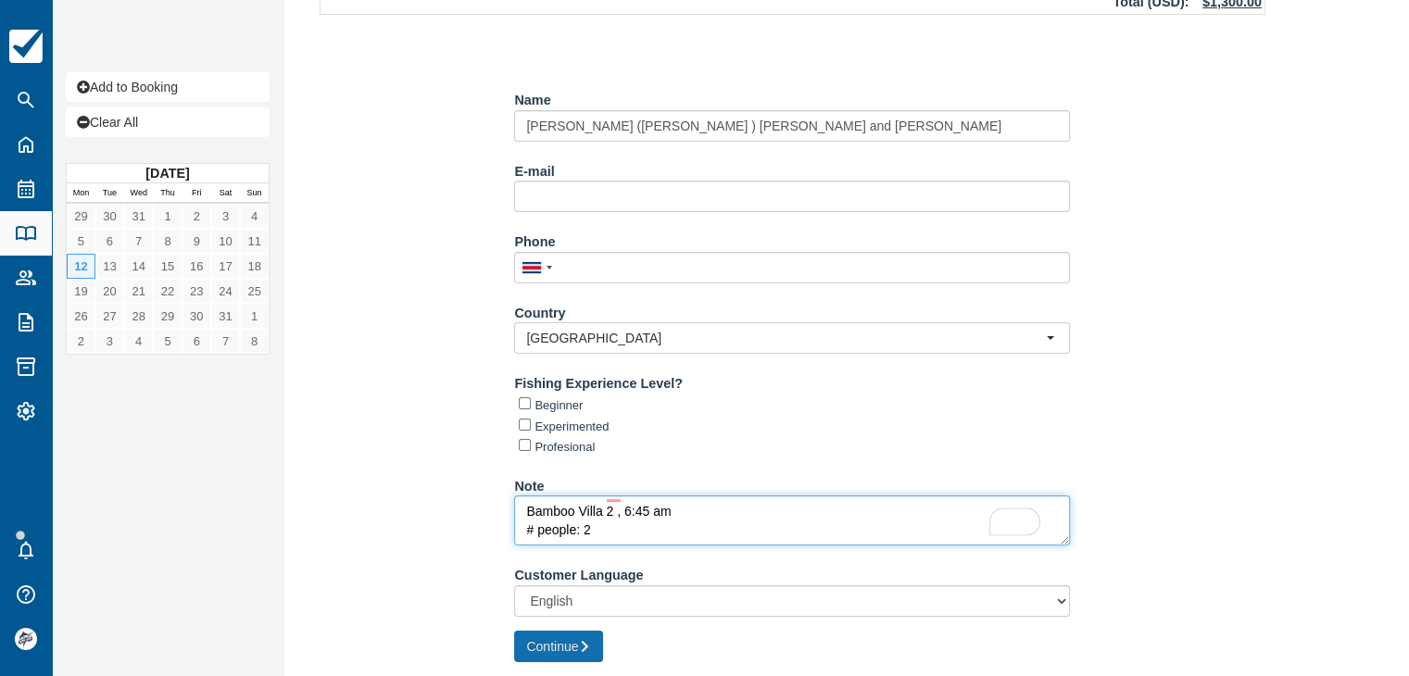
type textarea "Bamboo Villa 2 , 6:45 am # people: 2"
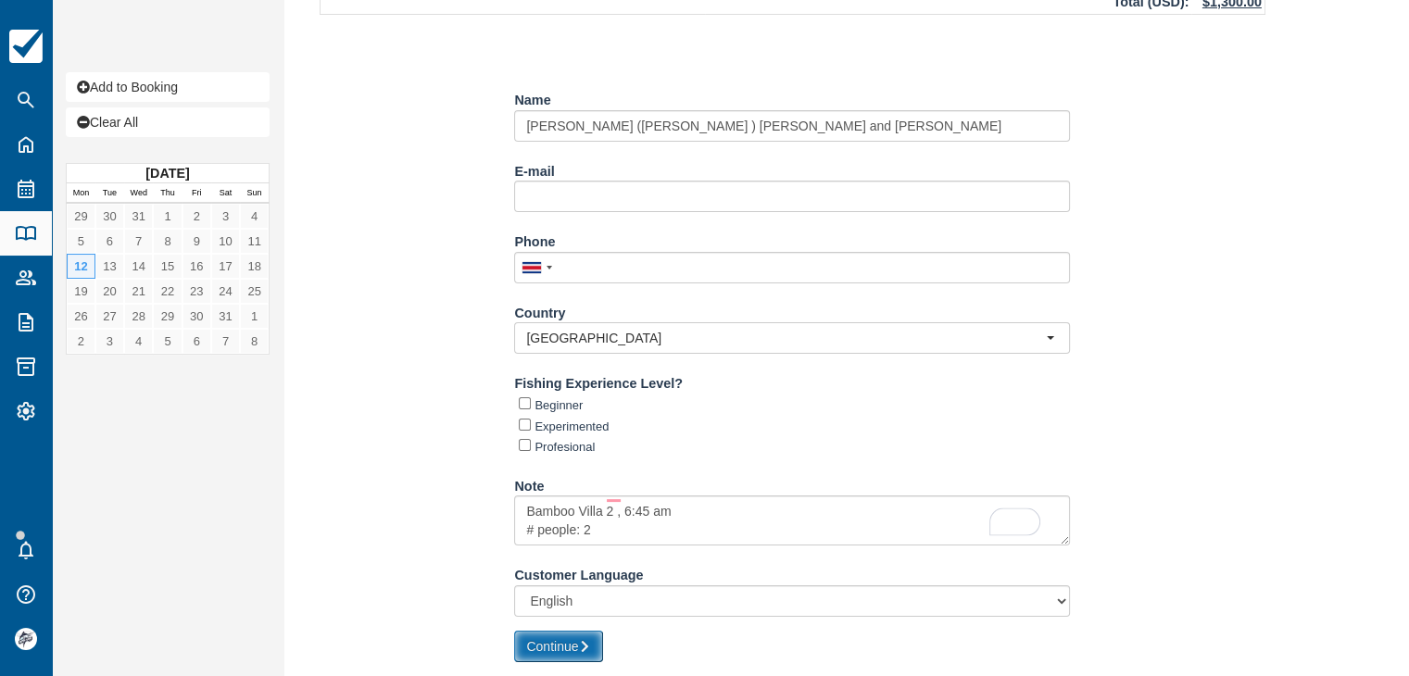
click at [597, 635] on button "Continue" at bounding box center [558, 646] width 89 height 31
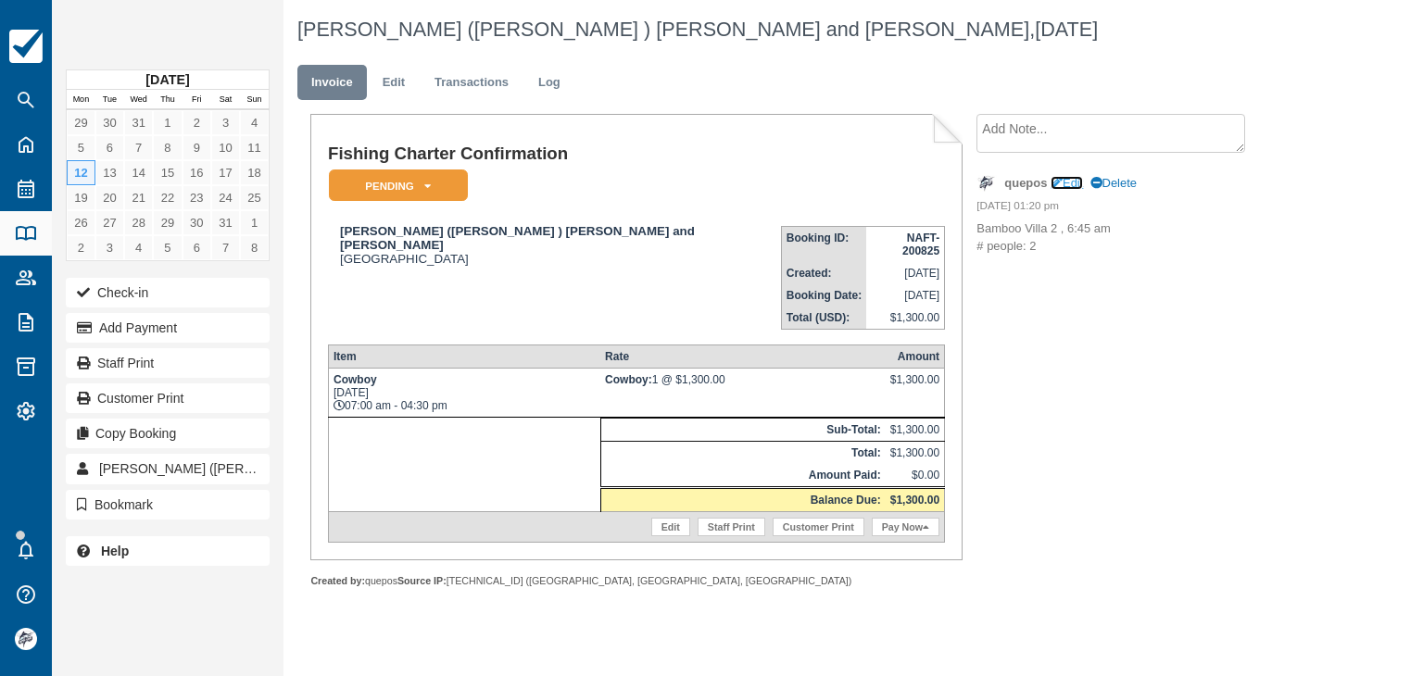
click at [1078, 181] on link "Edit" at bounding box center [1066, 183] width 32 height 14
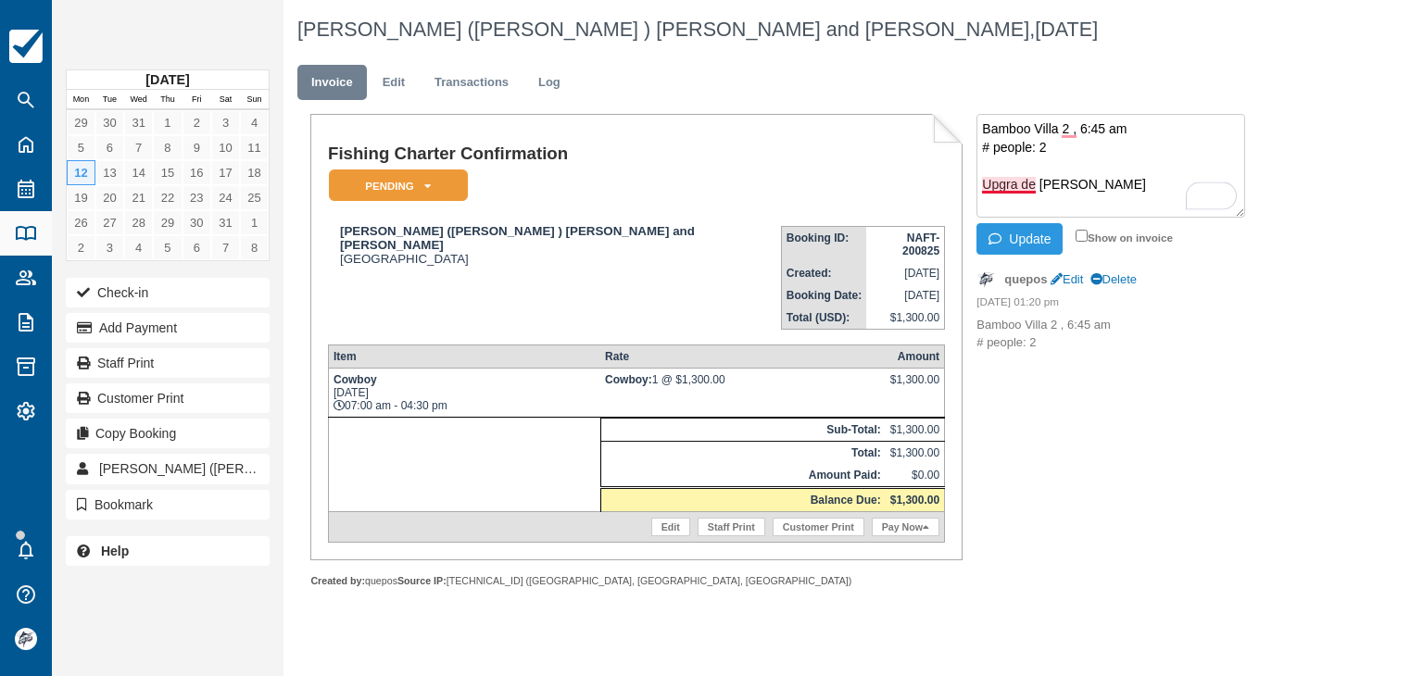
drag, startPoint x: 1019, startPoint y: 179, endPoint x: 1026, endPoint y: 186, distance: 10.5
click at [1016, 179] on textarea "Bamboo Villa 2 , 6:45 am # people: 2 Upgra de [PERSON_NAME]" at bounding box center [1110, 166] width 269 height 104
type textarea "Bamboo Villa 2 , 6:45 am # people: 2 Upgrade [PERSON_NAME]"
click at [1037, 234] on button "Update" at bounding box center [1019, 238] width 86 height 31
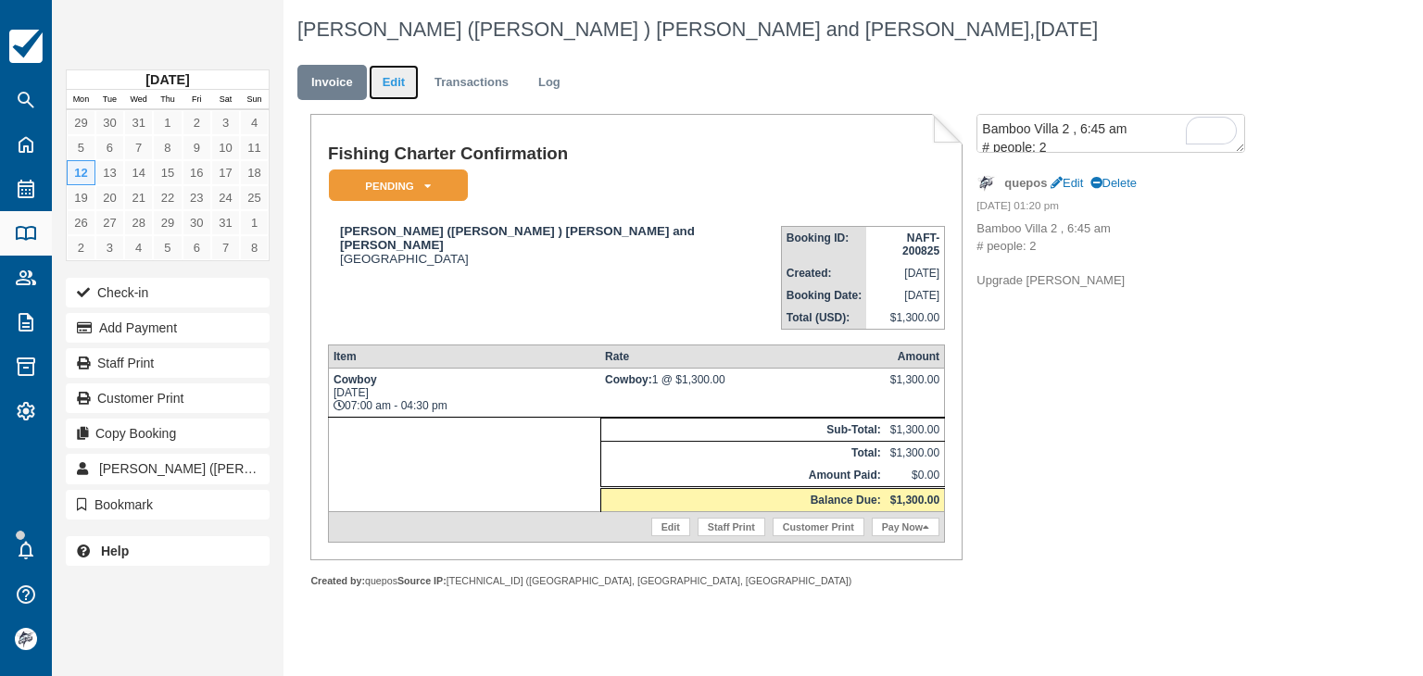
click at [403, 79] on link "Edit" at bounding box center [394, 83] width 50 height 36
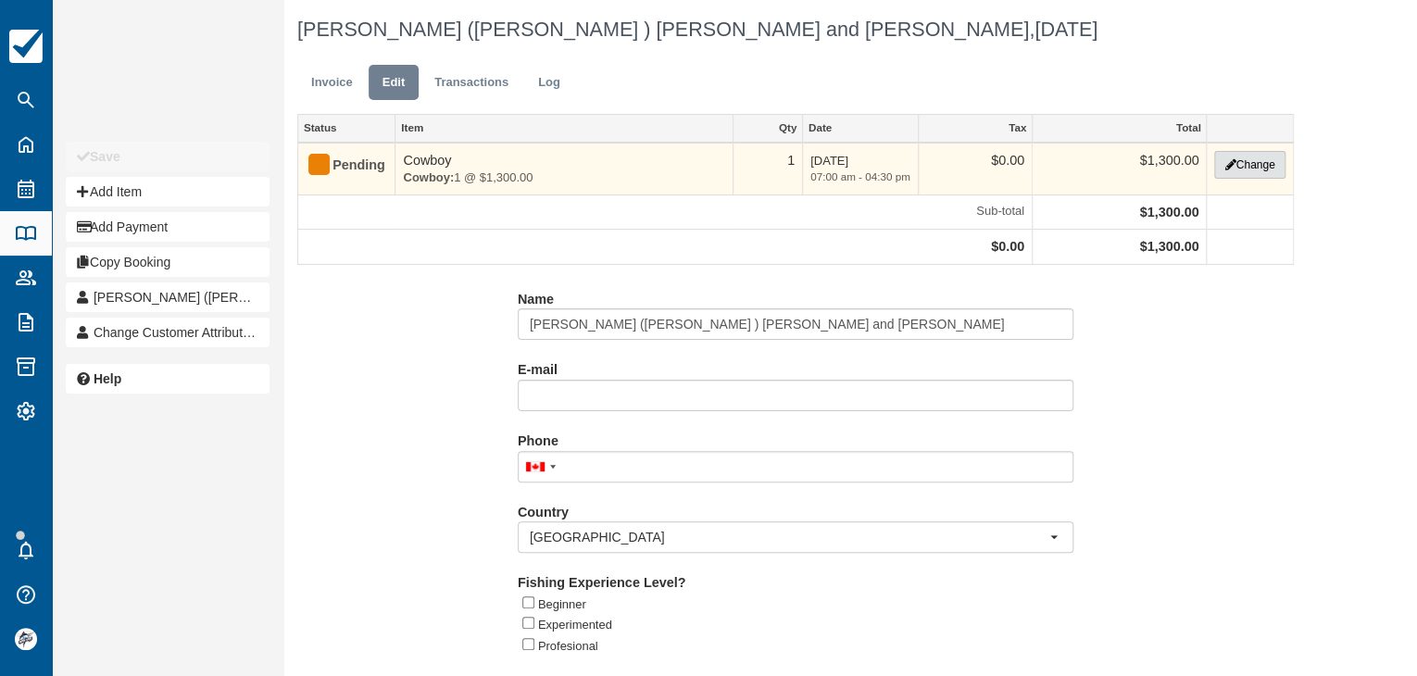
click at [1246, 164] on button "Change" at bounding box center [1249, 165] width 70 height 28
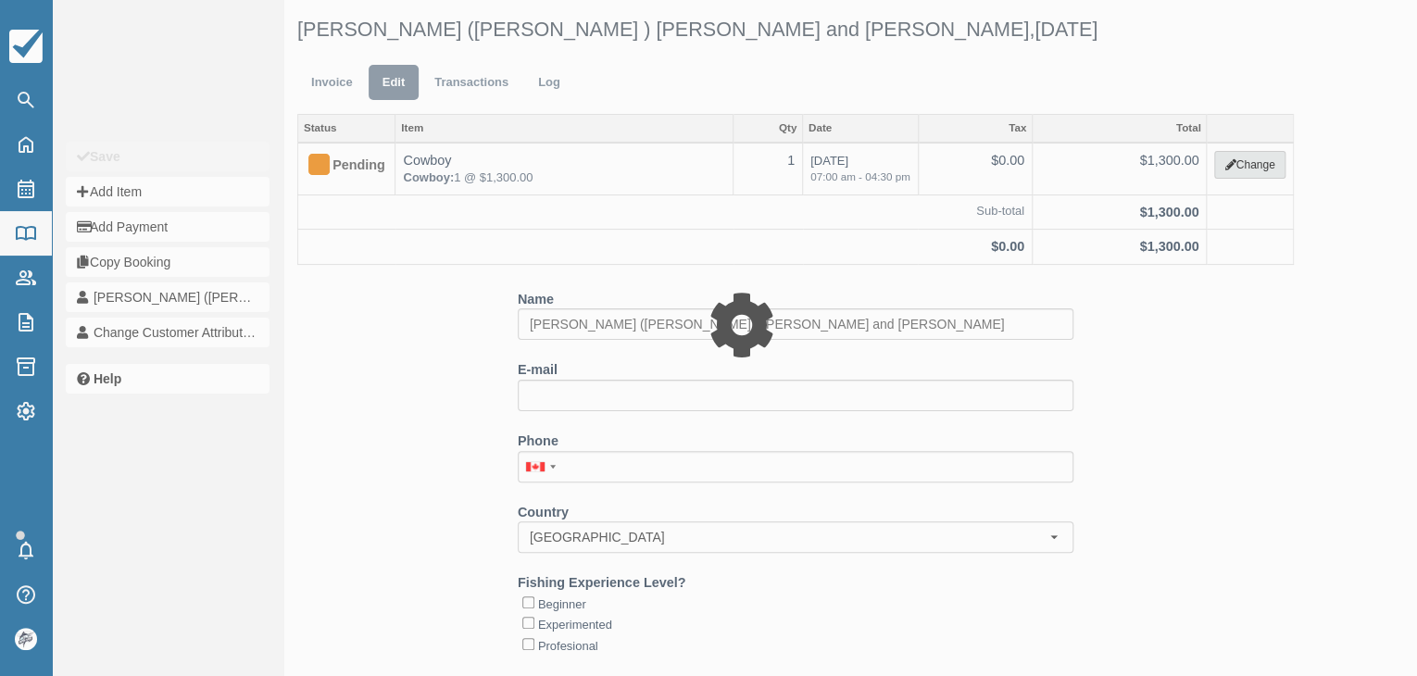
type input "1300.00"
select select "8"
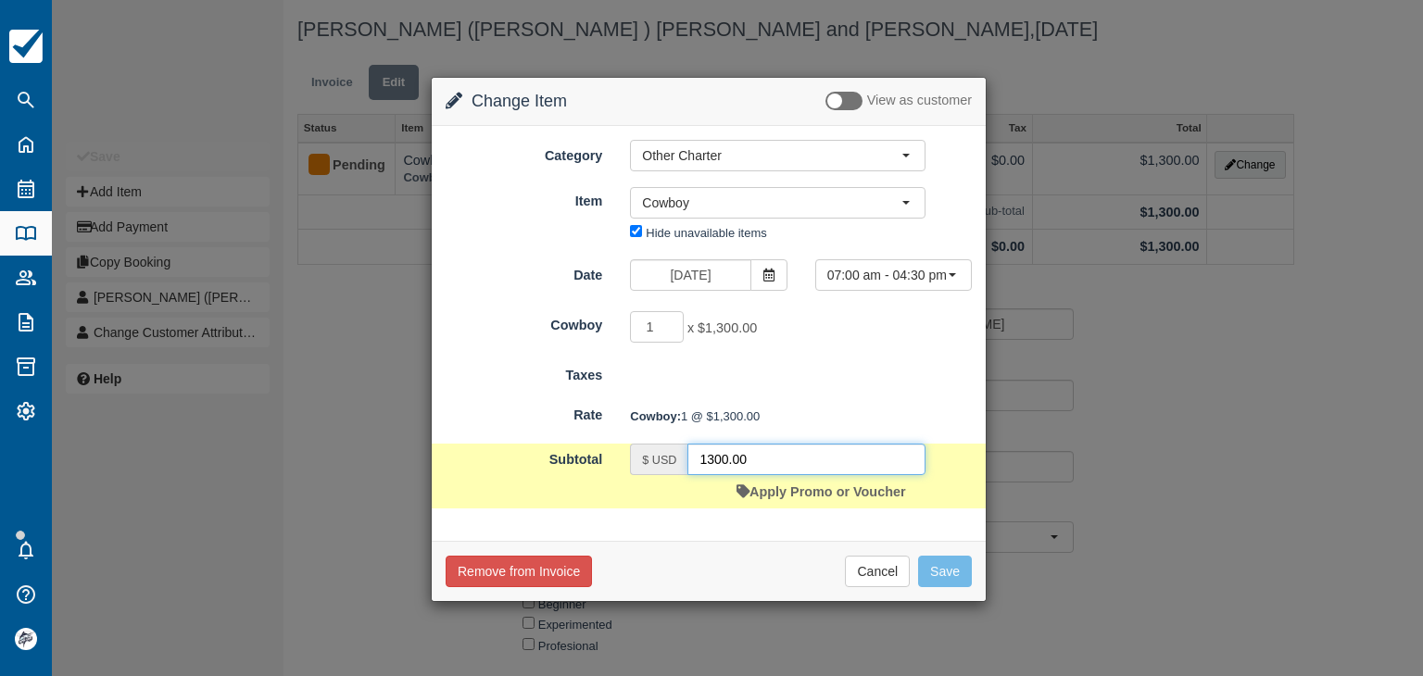
click at [769, 449] on input "1300.00" at bounding box center [806, 459] width 238 height 31
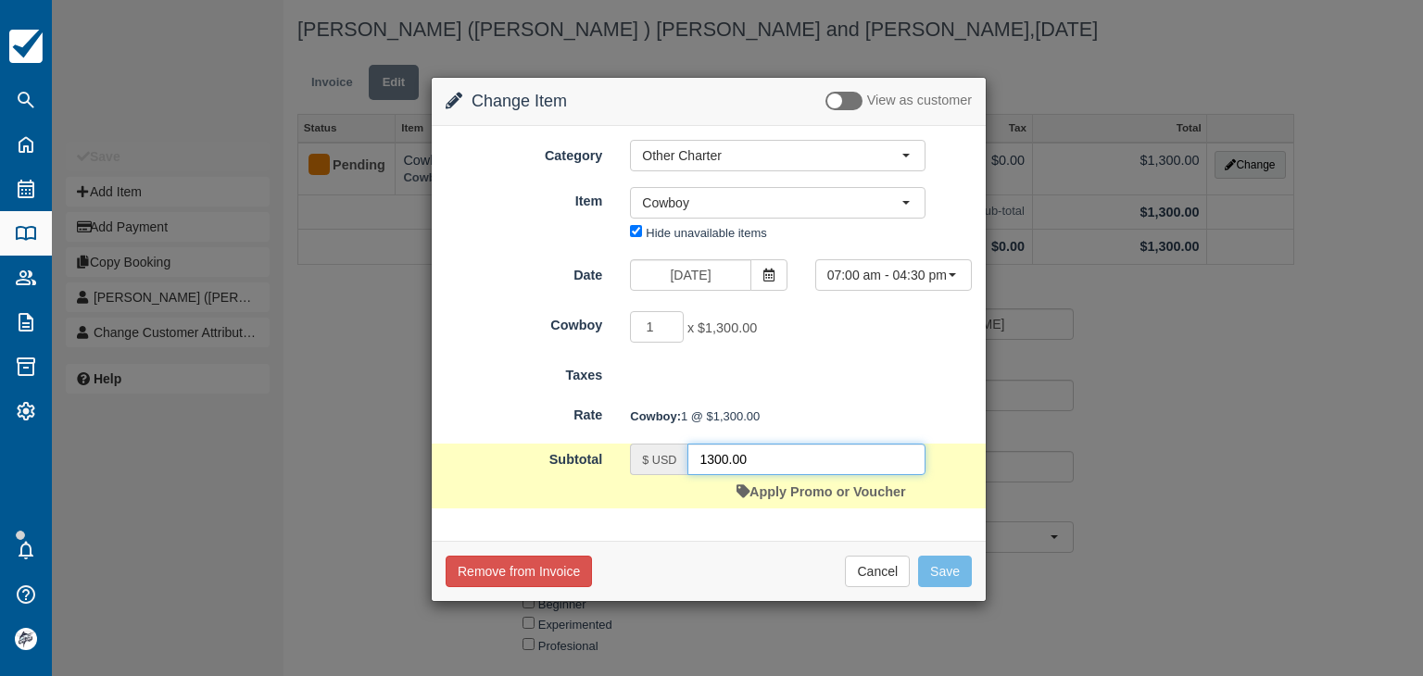
click at [771, 449] on input "1300.00" at bounding box center [806, 459] width 238 height 31
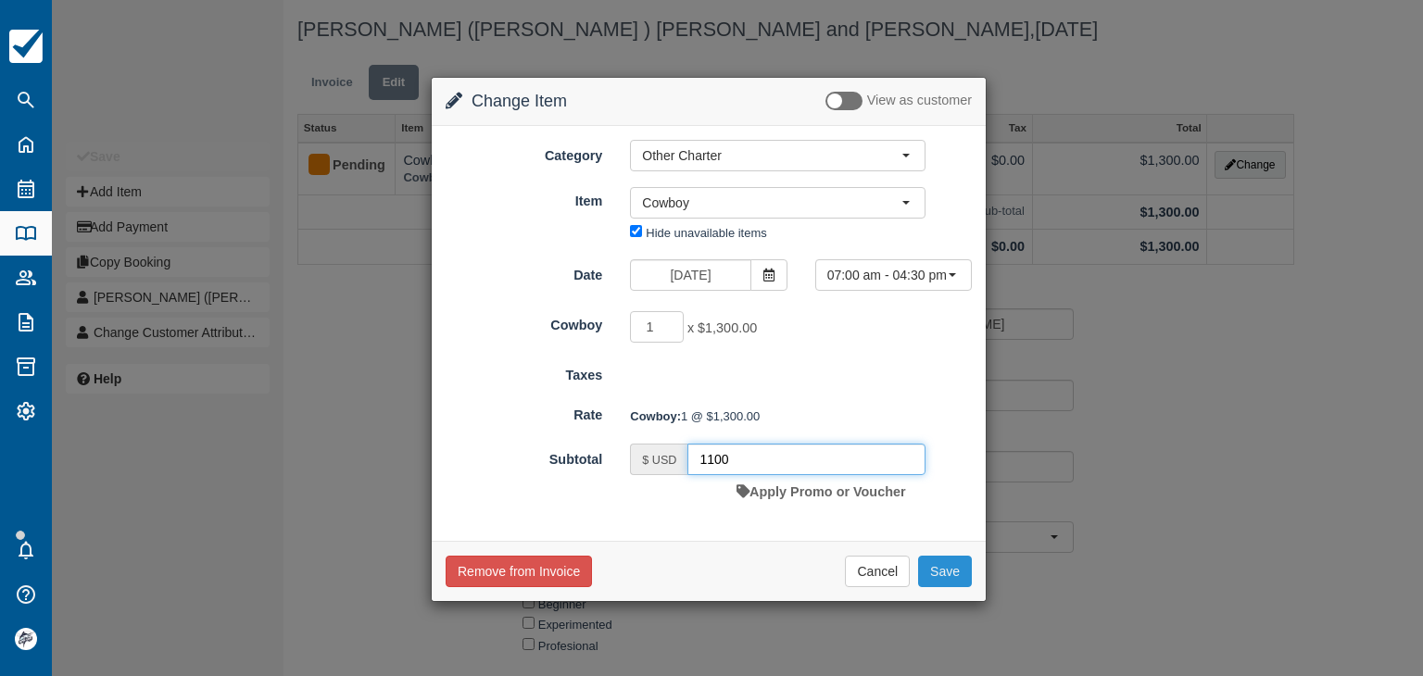
type input "1100"
click at [940, 564] on button "Save" at bounding box center [945, 571] width 54 height 31
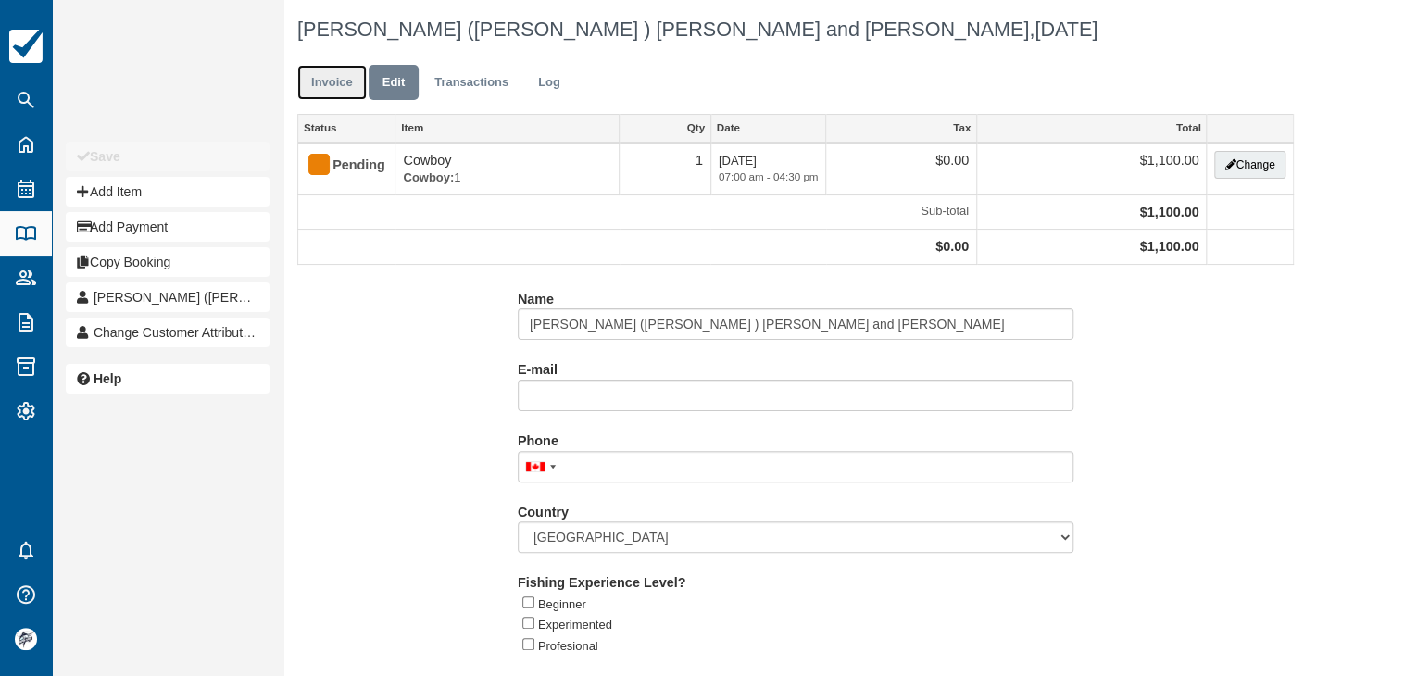
click at [332, 82] on link "Invoice" at bounding box center [331, 83] width 69 height 36
